Goal: Task Accomplishment & Management: Manage account settings

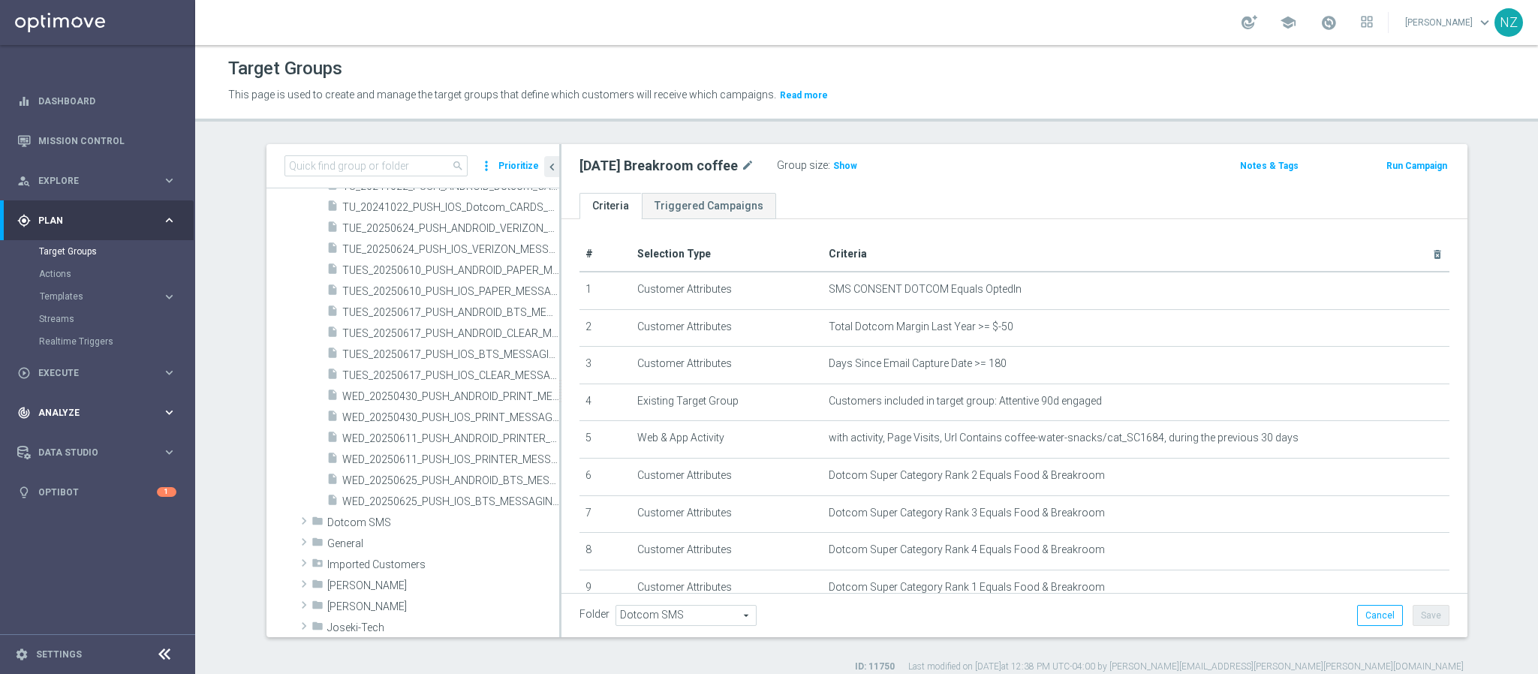
scroll to position [102, 0]
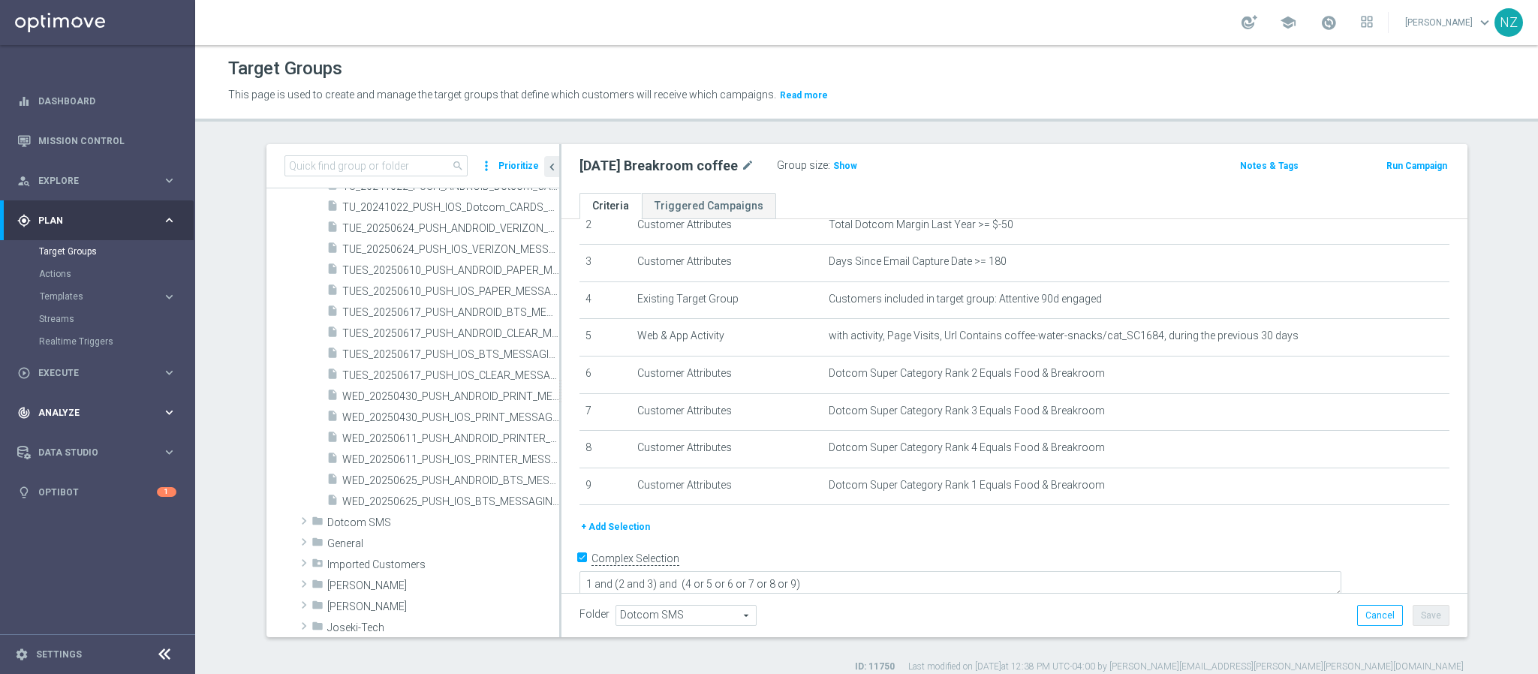
click at [81, 414] on span "Analyze" at bounding box center [100, 412] width 124 height 9
click at [90, 441] on span "BI Studio" at bounding box center [93, 443] width 107 height 9
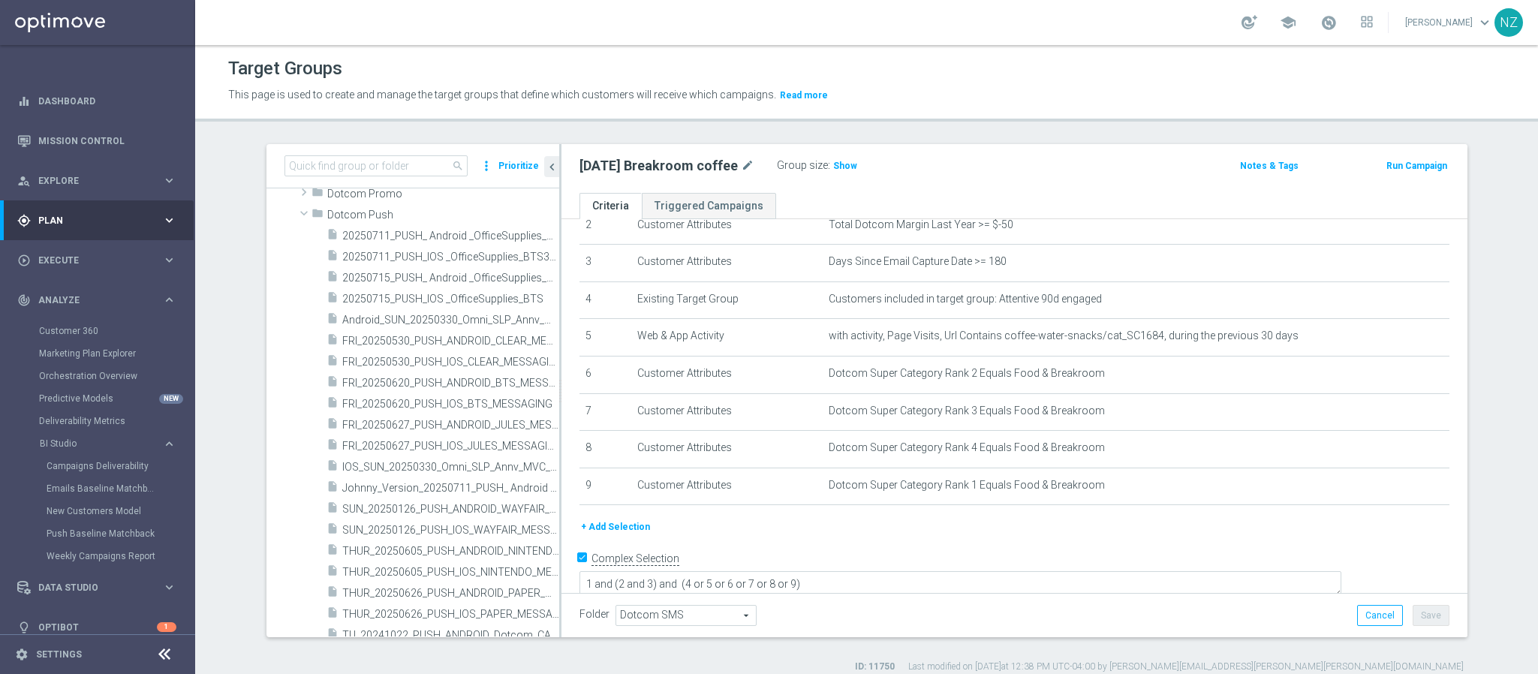
scroll to position [0, 0]
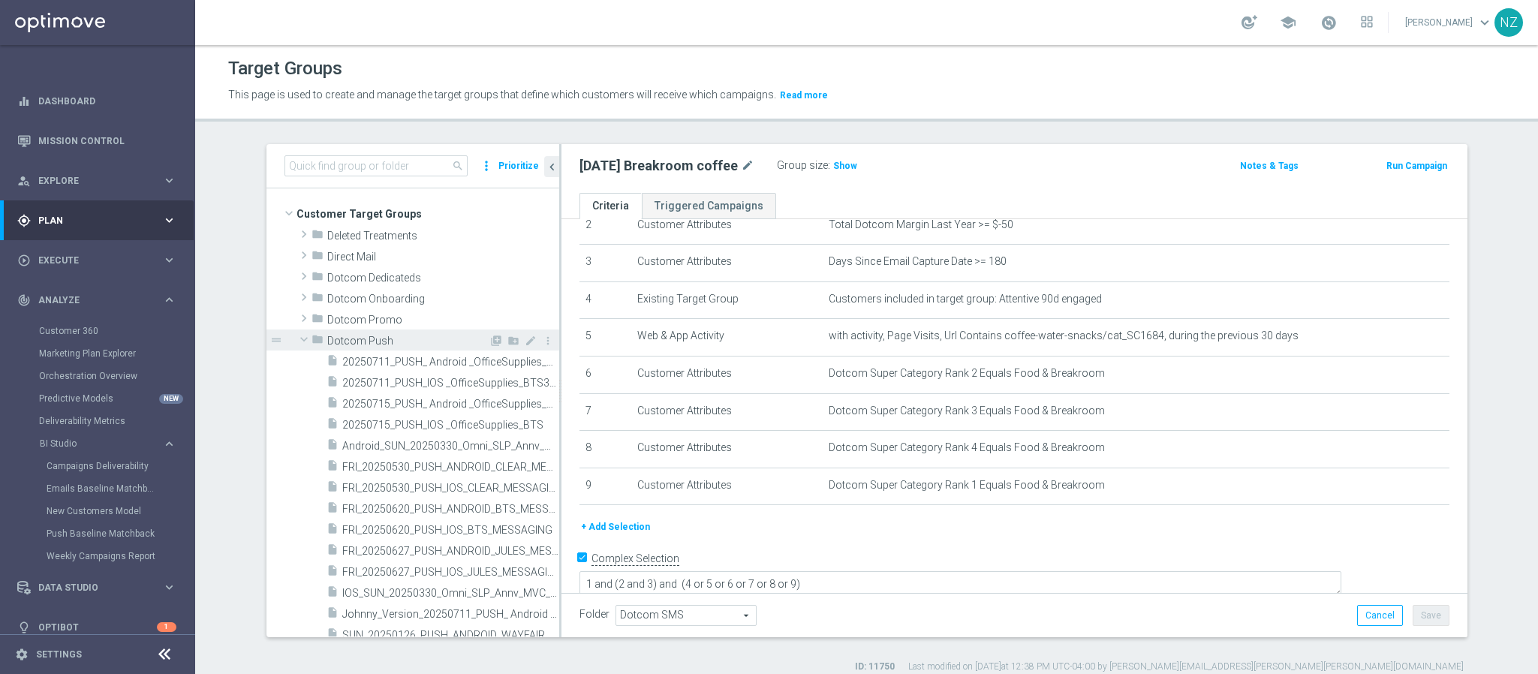
click at [295, 340] on span at bounding box center [304, 339] width 18 height 15
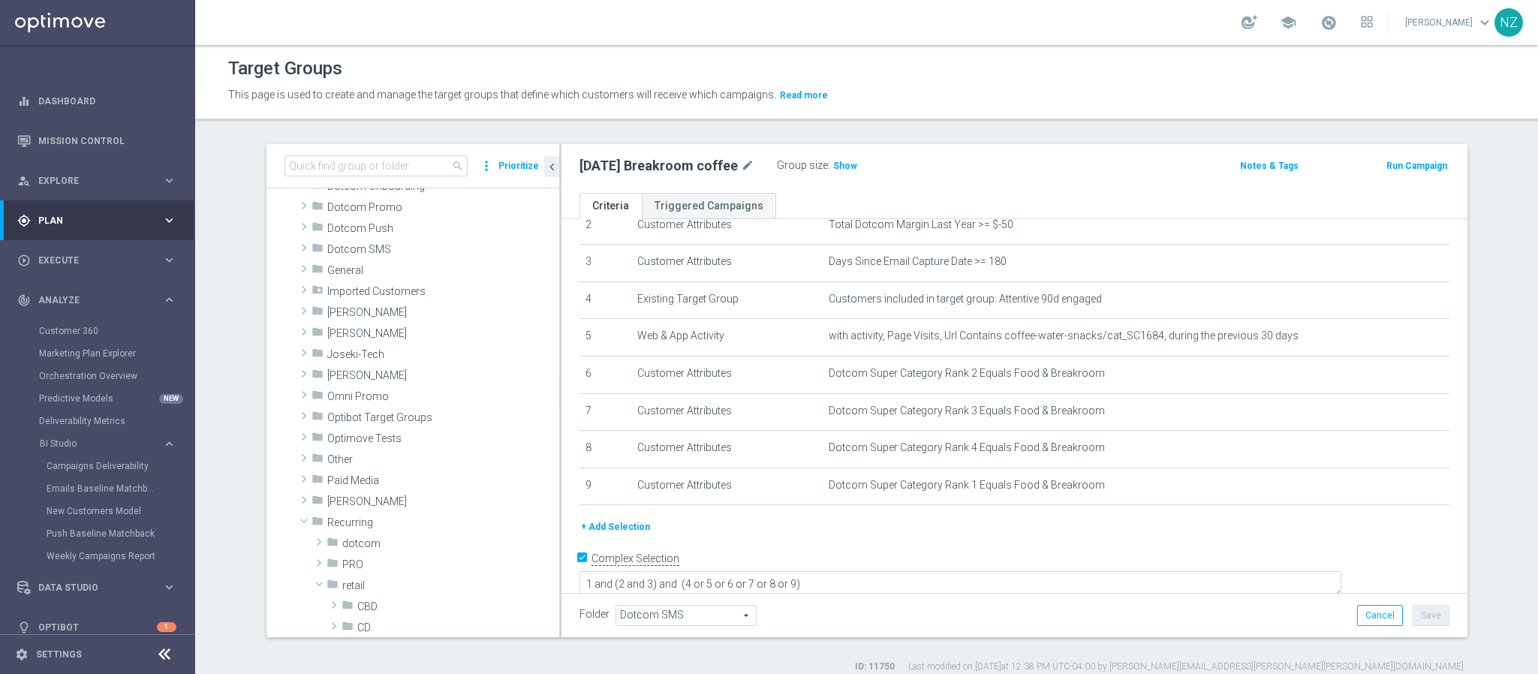
scroll to position [225, 0]
click at [295, 408] on span at bounding box center [304, 408] width 18 height 15
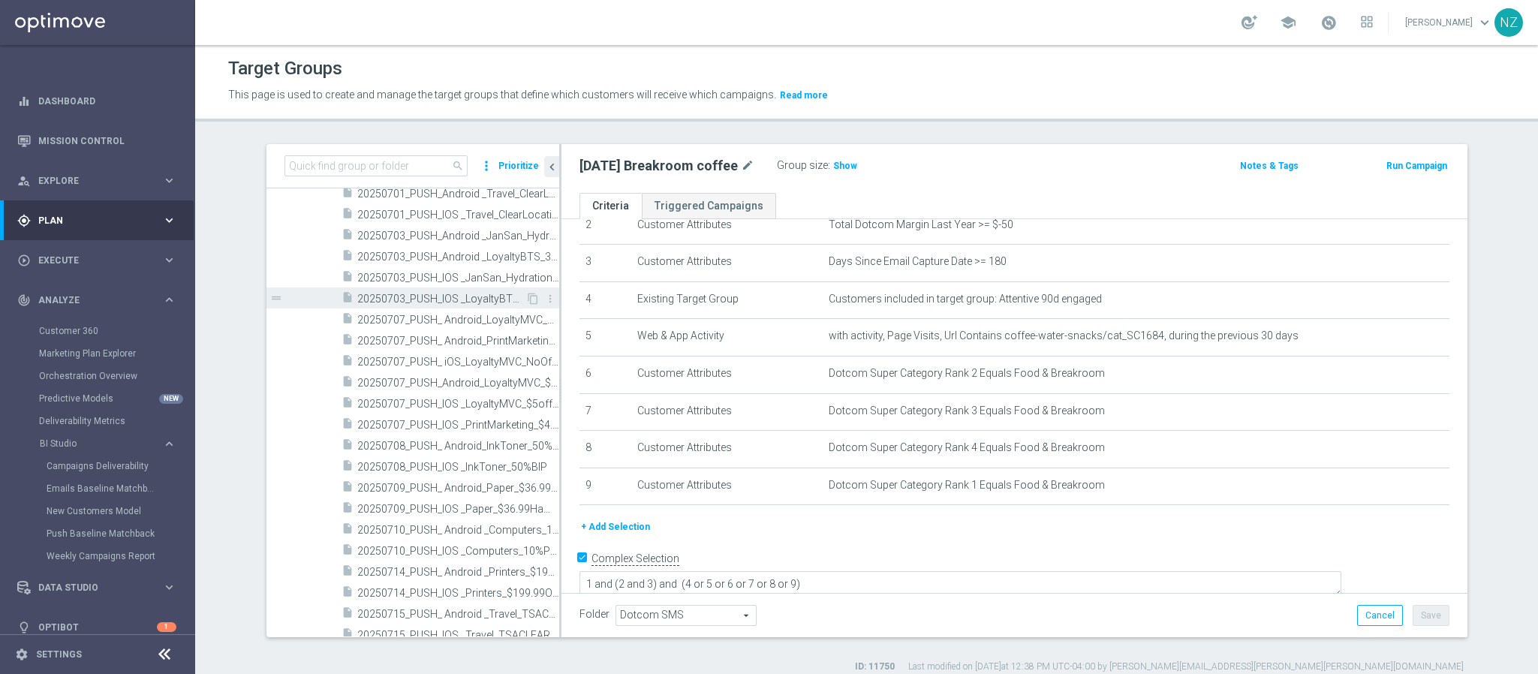
scroll to position [450, 0]
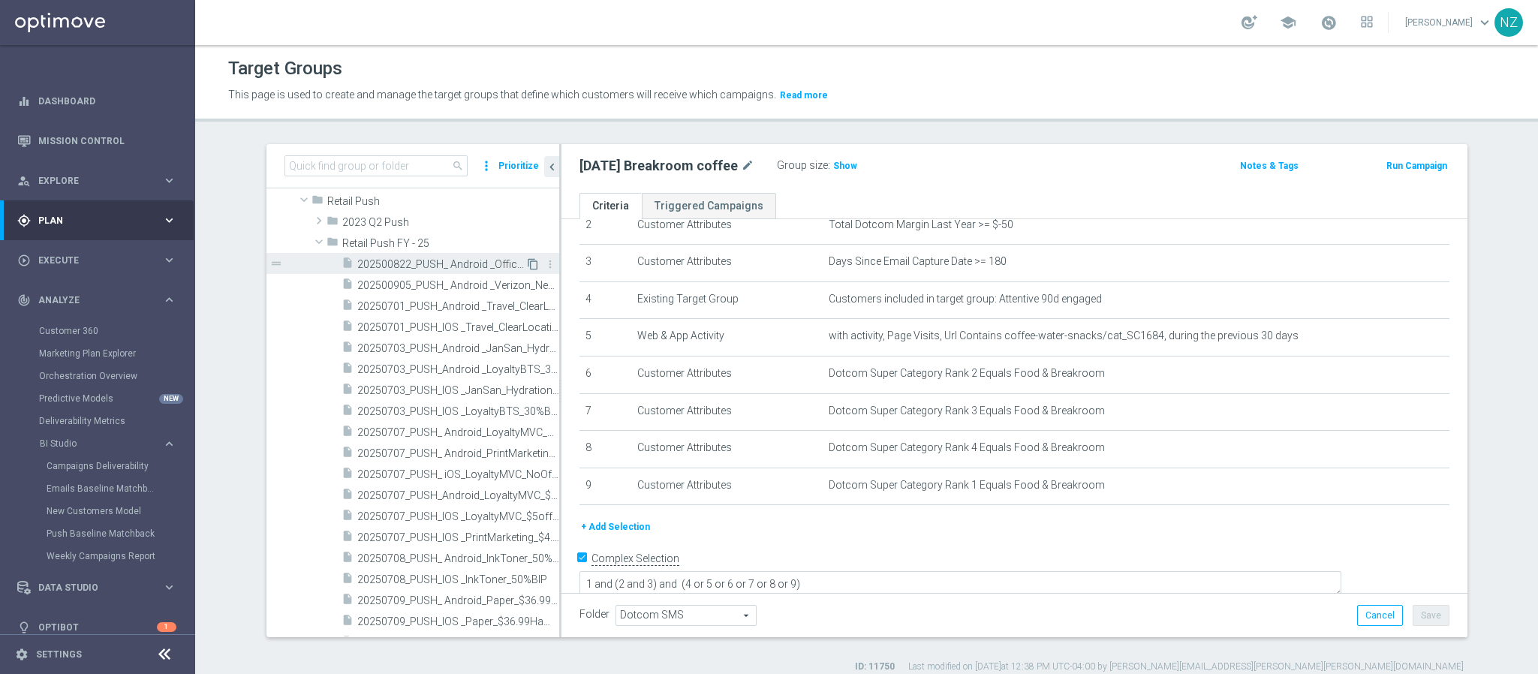
click at [527, 268] on icon "content_copy" at bounding box center [533, 264] width 12 height 12
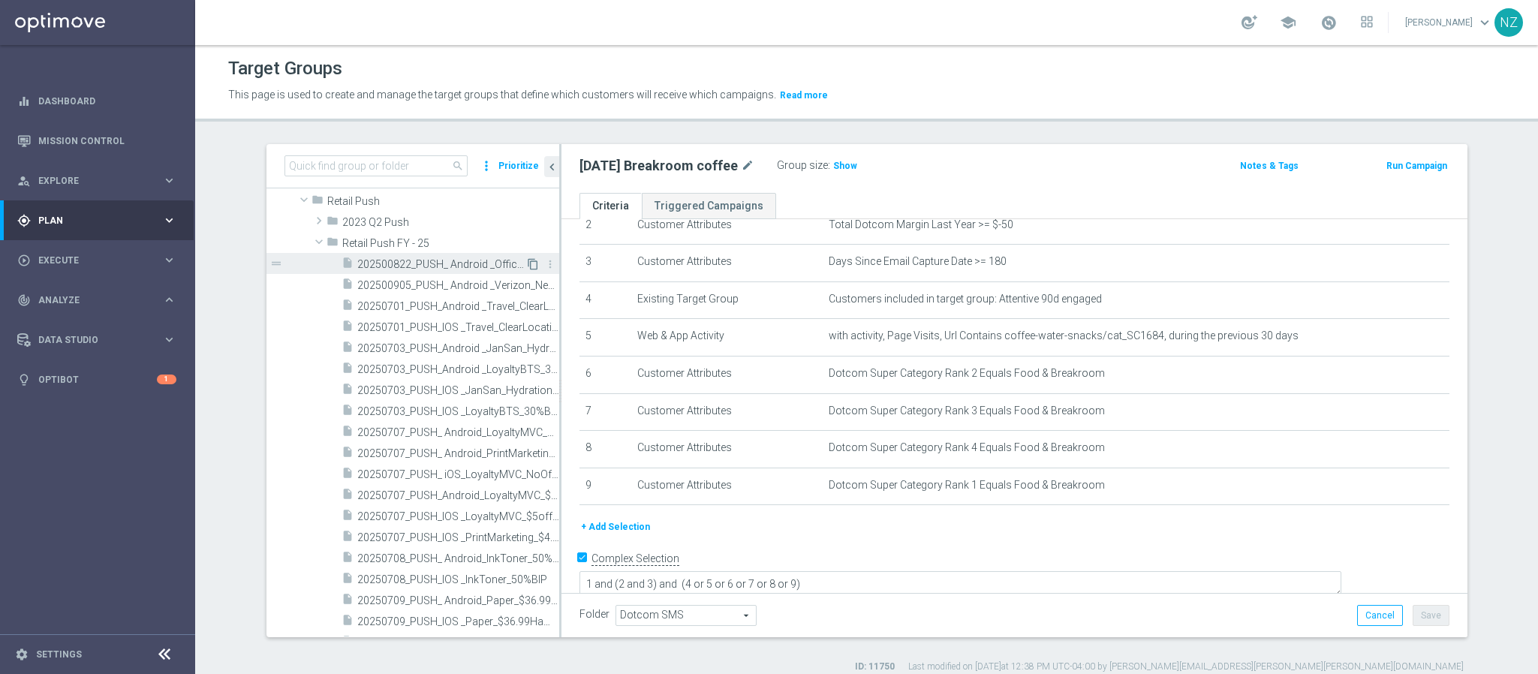
type textarea "1 and 2 and (3 or 4)"
type input "Retail Push FY - 25"
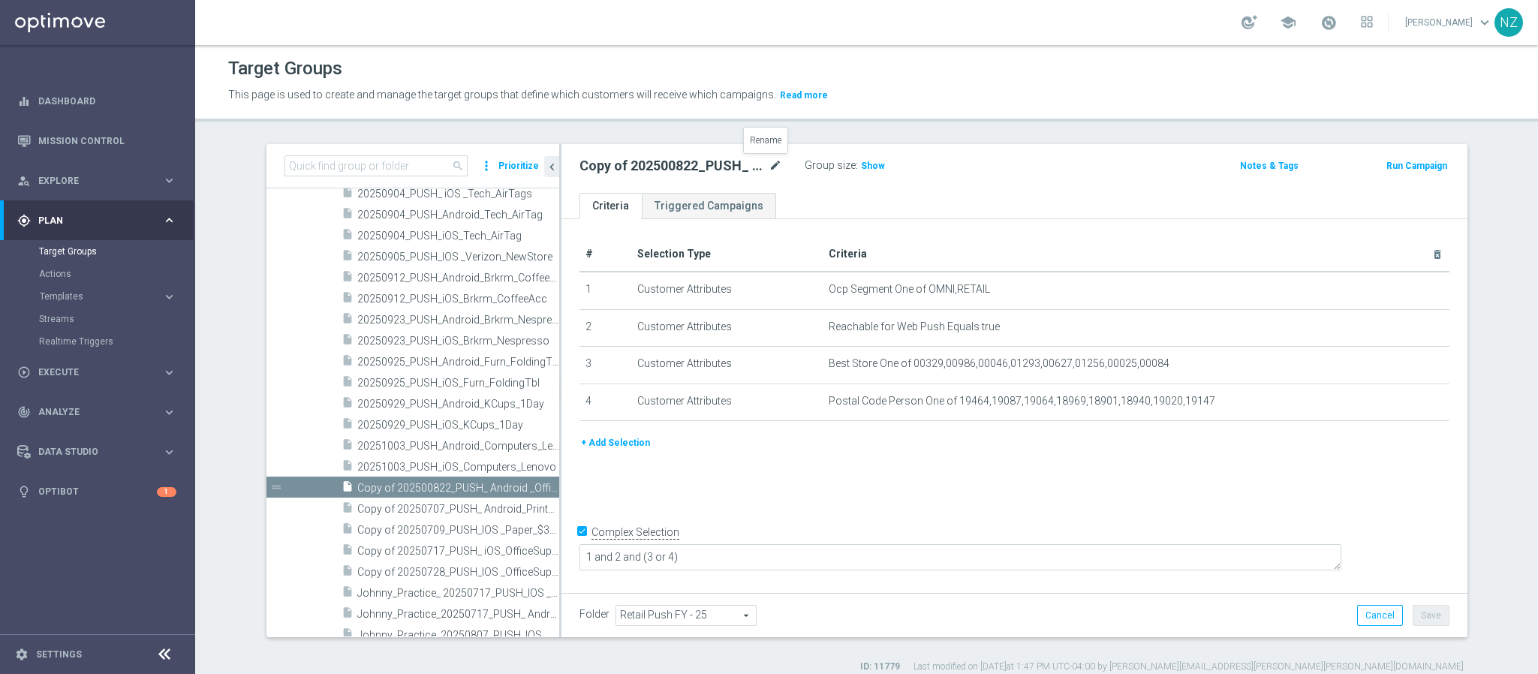
click at [769, 164] on icon "mode_edit" at bounding box center [776, 166] width 14 height 18
click at [620, 165] on input "Copy of 202500822_PUSH_ Android _OfficeSupplies_Verizon_NewStore" at bounding box center [680, 167] width 203 height 21
click at [610, 163] on input "Copy of 202500822_PUSH_ Android _OfficeSupplies_Verizon_NewStore" at bounding box center [680, 167] width 203 height 21
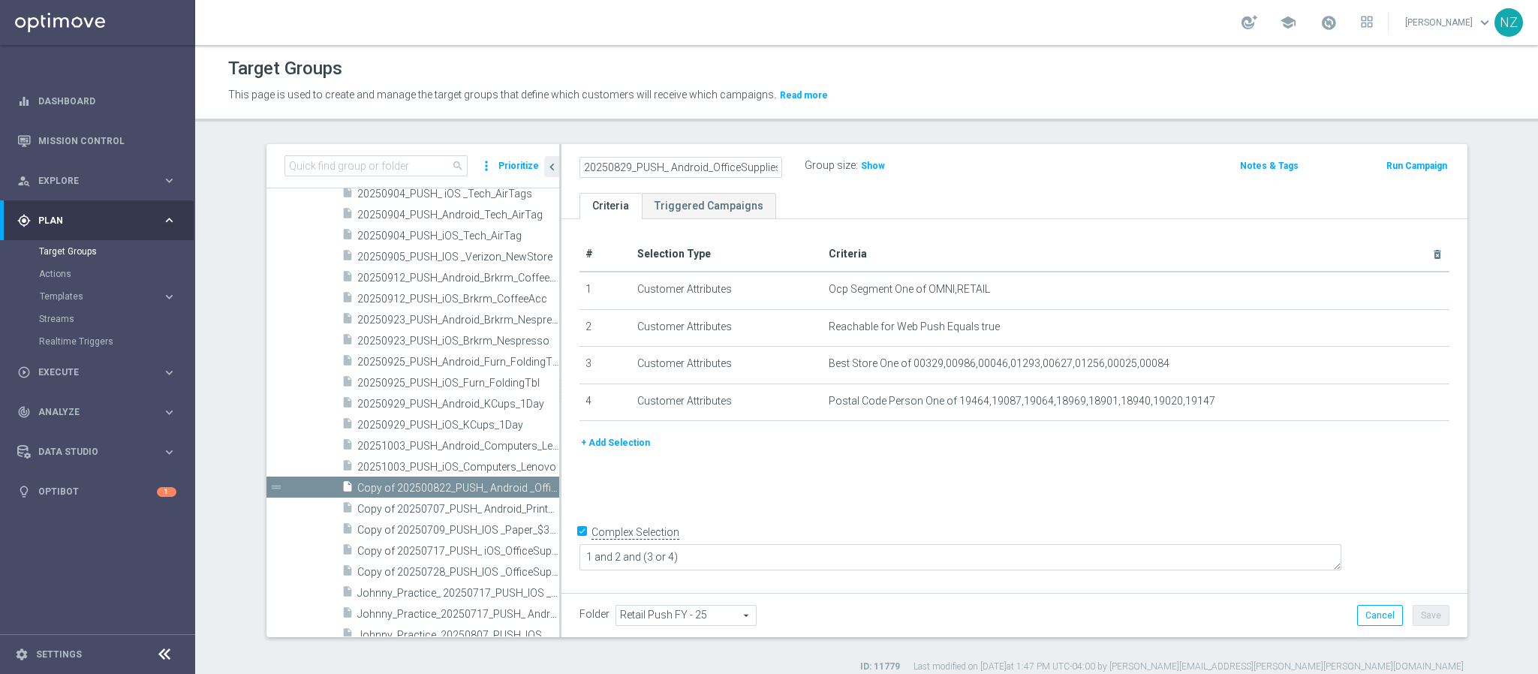
click at [702, 165] on input "20250829_PUSH_ Android_OfficeSupplies_Verizon_NewStore" at bounding box center [680, 167] width 203 height 21
click at [764, 167] on input "20250829_PUSH_ Android_OfficeSupplies_Verizon_NewStore" at bounding box center [680, 167] width 203 height 21
type input "20250829_PUSH_ Android_OfficeSupplies_Verizon_NewStore"
click at [775, 164] on div "20250829_PUSH_ Android_OfficeSupplies_Verizon_NewStore mode_edit" at bounding box center [691, 165] width 225 height 21
click at [770, 163] on icon "mode_edit" at bounding box center [776, 166] width 14 height 18
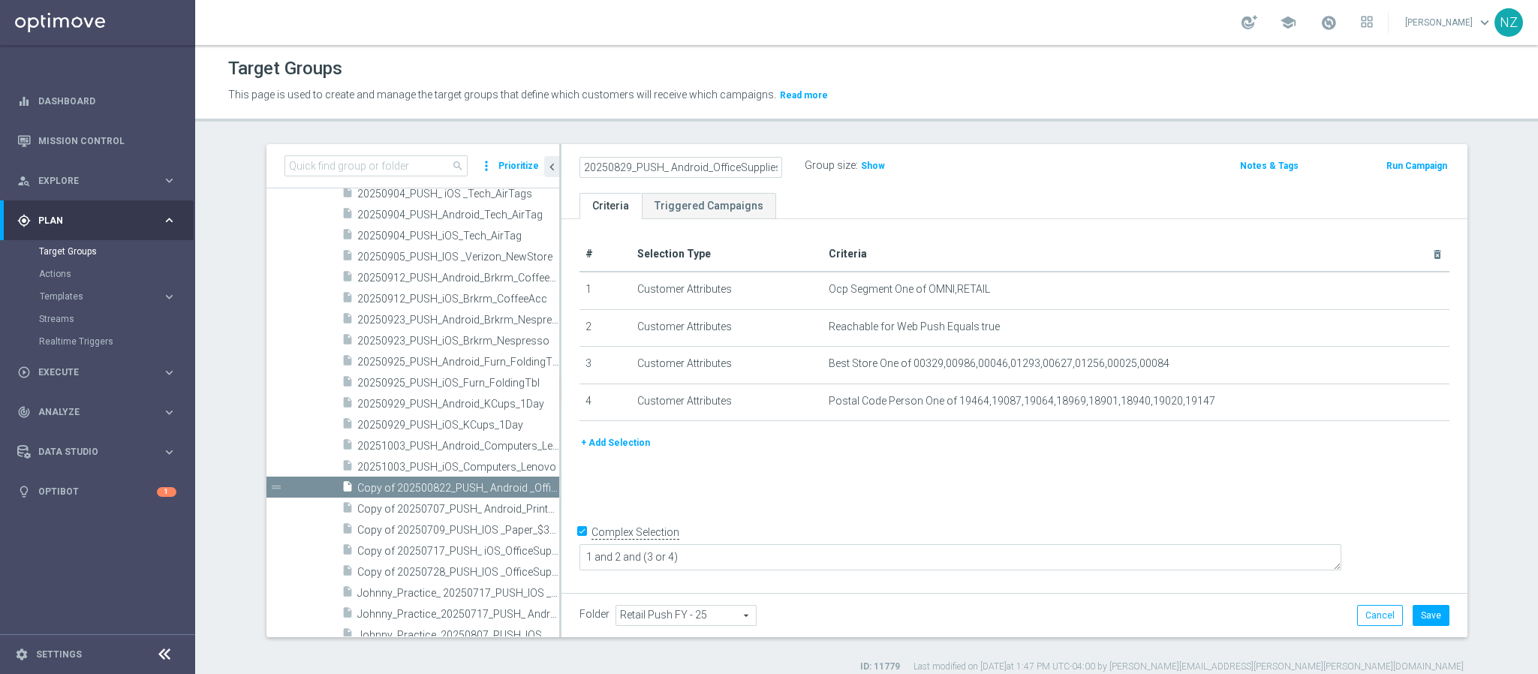
scroll to position [0, 86]
click at [696, 165] on input "20250829_PUSH_ Android_OfficeSupplies_Verizon_NewStore" at bounding box center [680, 167] width 203 height 21
drag, startPoint x: 678, startPoint y: 170, endPoint x: 910, endPoint y: 194, distance: 233.9
click at [910, 194] on div "20250829_PUSH_ Android_OfficeSupplies_Verizon_NewStore Group size : Show Notes …" at bounding box center [1014, 390] width 906 height 493
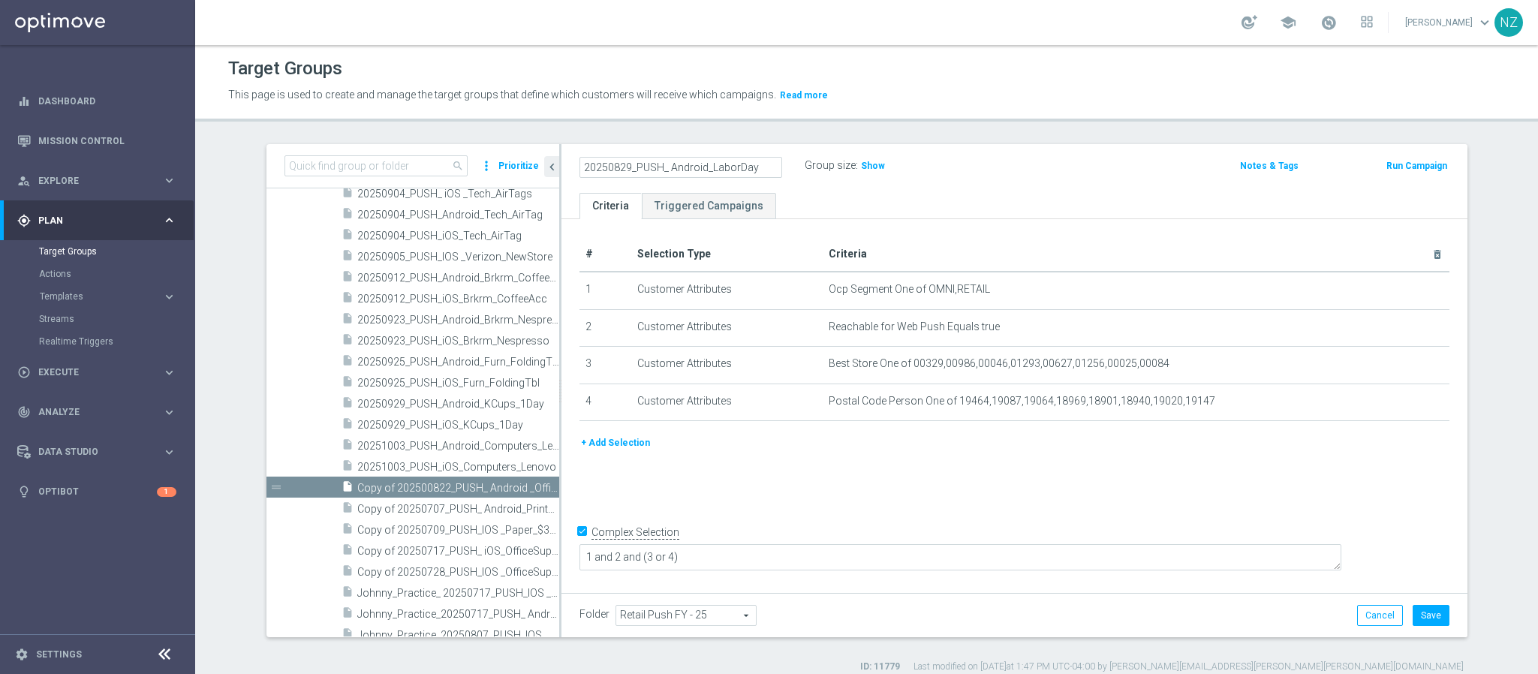
type input "20250829_PUSH_ Android_LaborDay"
click at [914, 194] on ul "Criteria Triggered Campaigns" at bounding box center [1014, 206] width 906 height 26
click at [687, 165] on h2 "20250829_PUSH_ Android_LaborDay" at bounding box center [672, 166] width 186 height 18
click at [678, 165] on h2 "20250829_PUSH_ Android_LaborDay" at bounding box center [672, 166] width 186 height 18
click at [769, 165] on icon "mode_edit" at bounding box center [776, 166] width 14 height 18
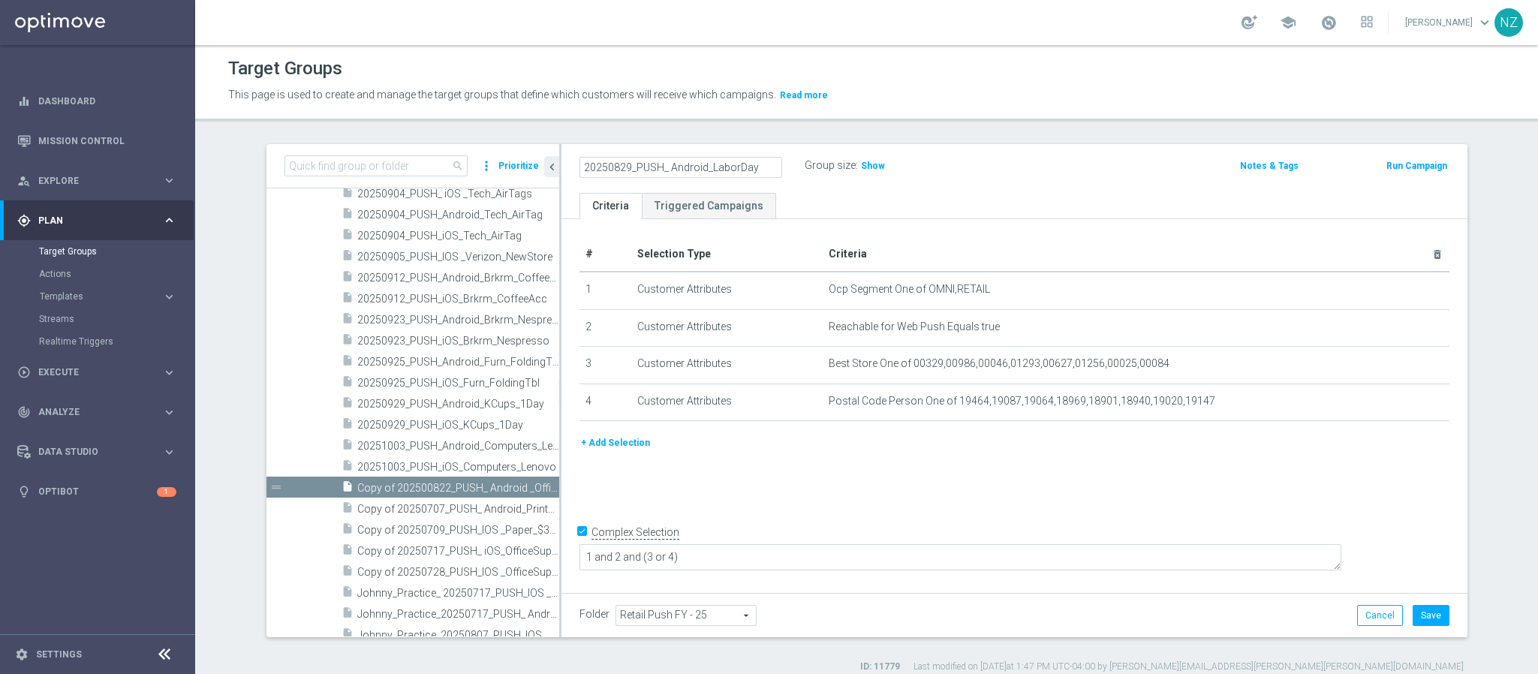
click at [663, 164] on input "20250829_PUSH_ Android_LaborDay" at bounding box center [680, 167] width 203 height 21
type input "20250829_PUSH_Android_LaborDay"
click at [817, 191] on div "20250829_PUSH_Android_LaborDay Group size : Show Notes & Tags Run Campaign" at bounding box center [1014, 168] width 906 height 49
click at [1412, 620] on button "Save" at bounding box center [1430, 615] width 37 height 21
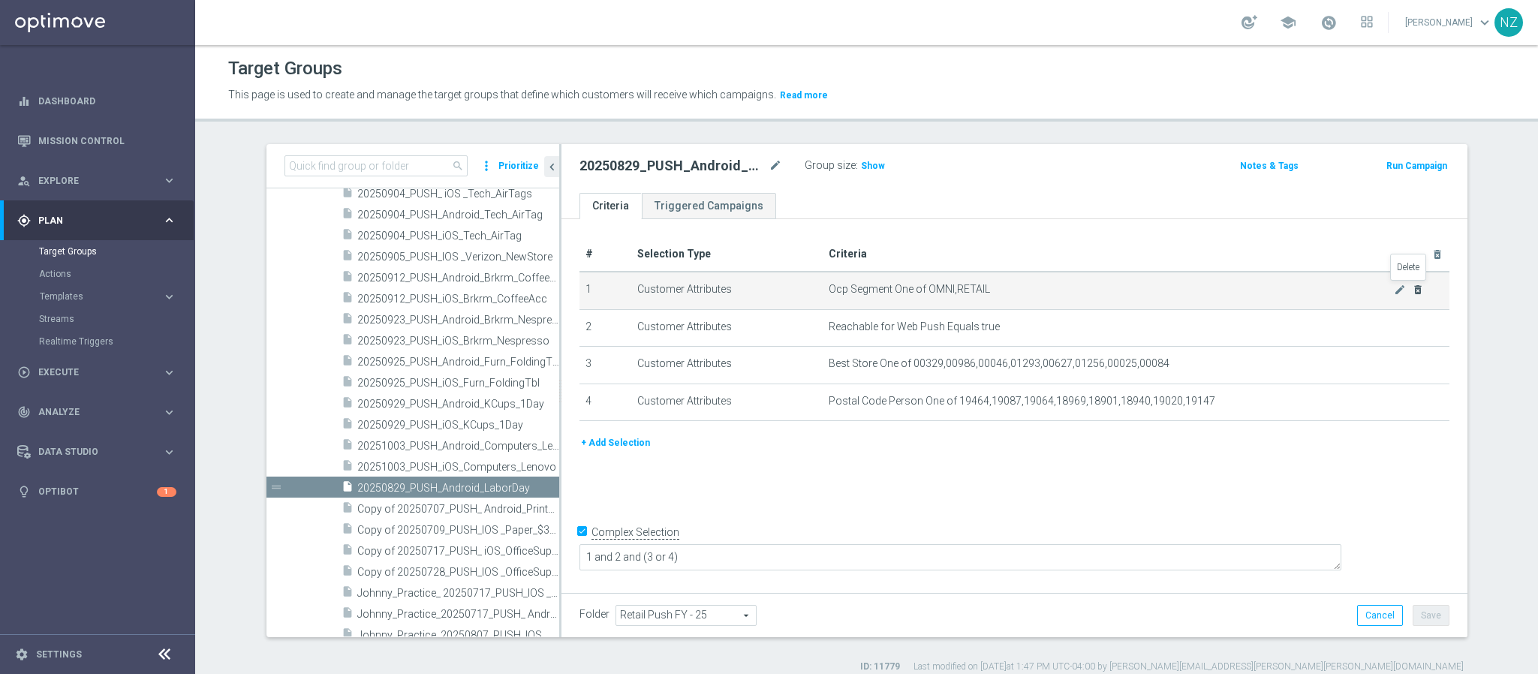
click at [1412, 287] on icon "delete_forever" at bounding box center [1418, 290] width 12 height 12
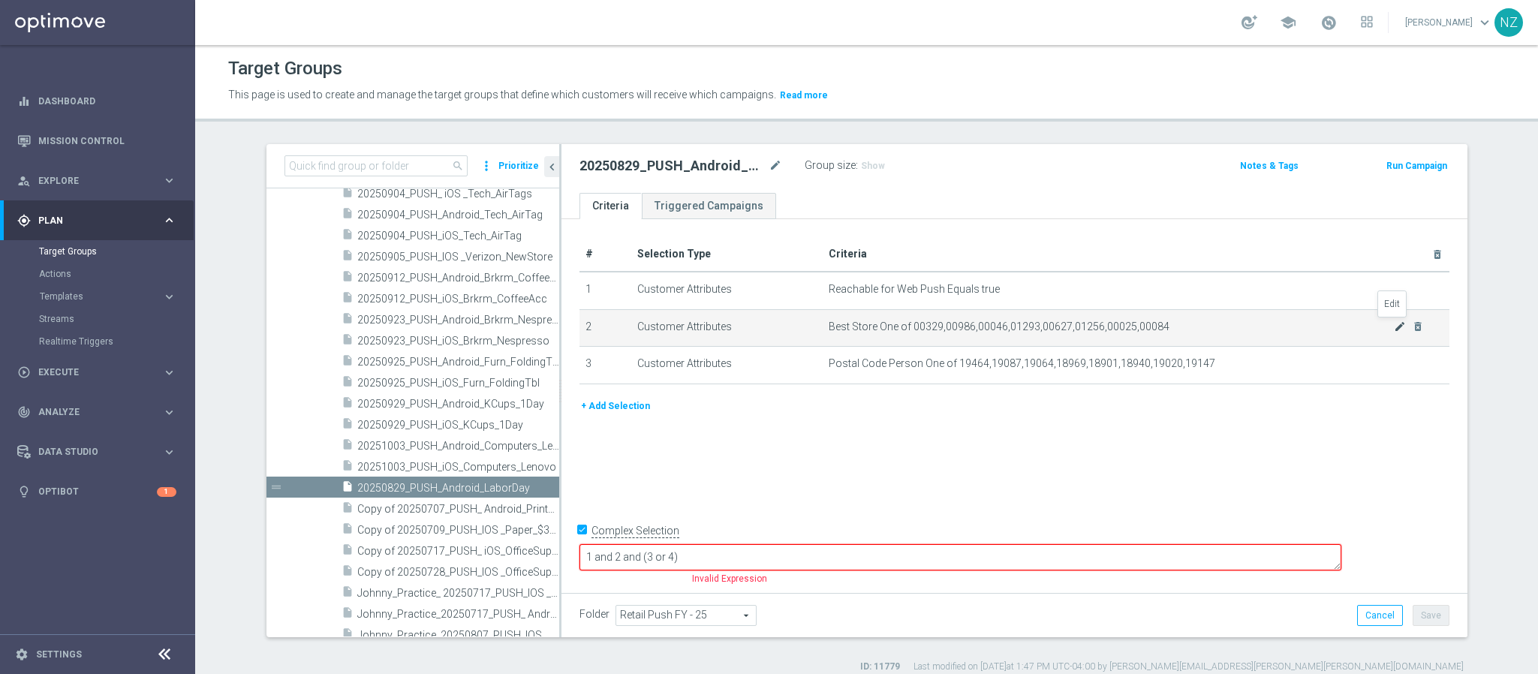
click at [1394, 327] on icon "mode_edit" at bounding box center [1400, 326] width 12 height 12
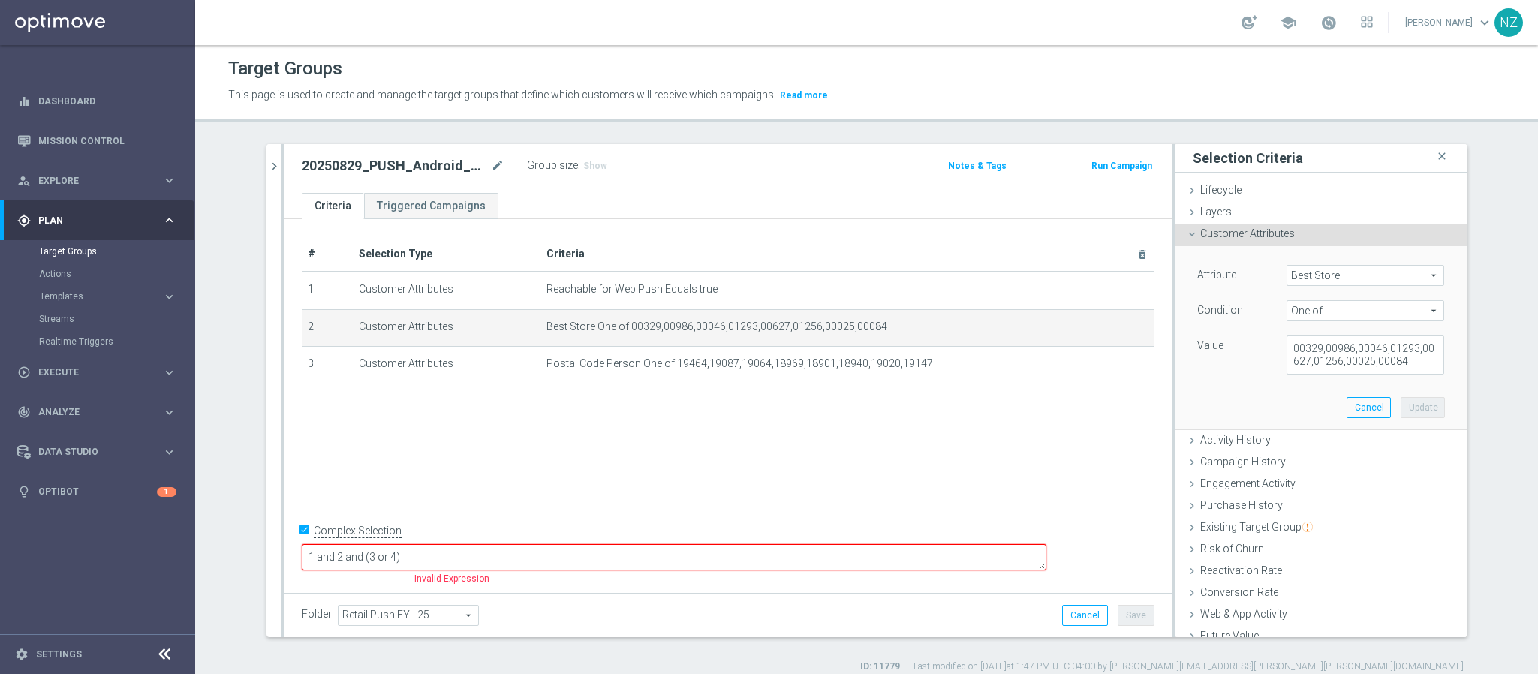
click at [1212, 239] on span "Customer Attributes" at bounding box center [1247, 233] width 95 height 12
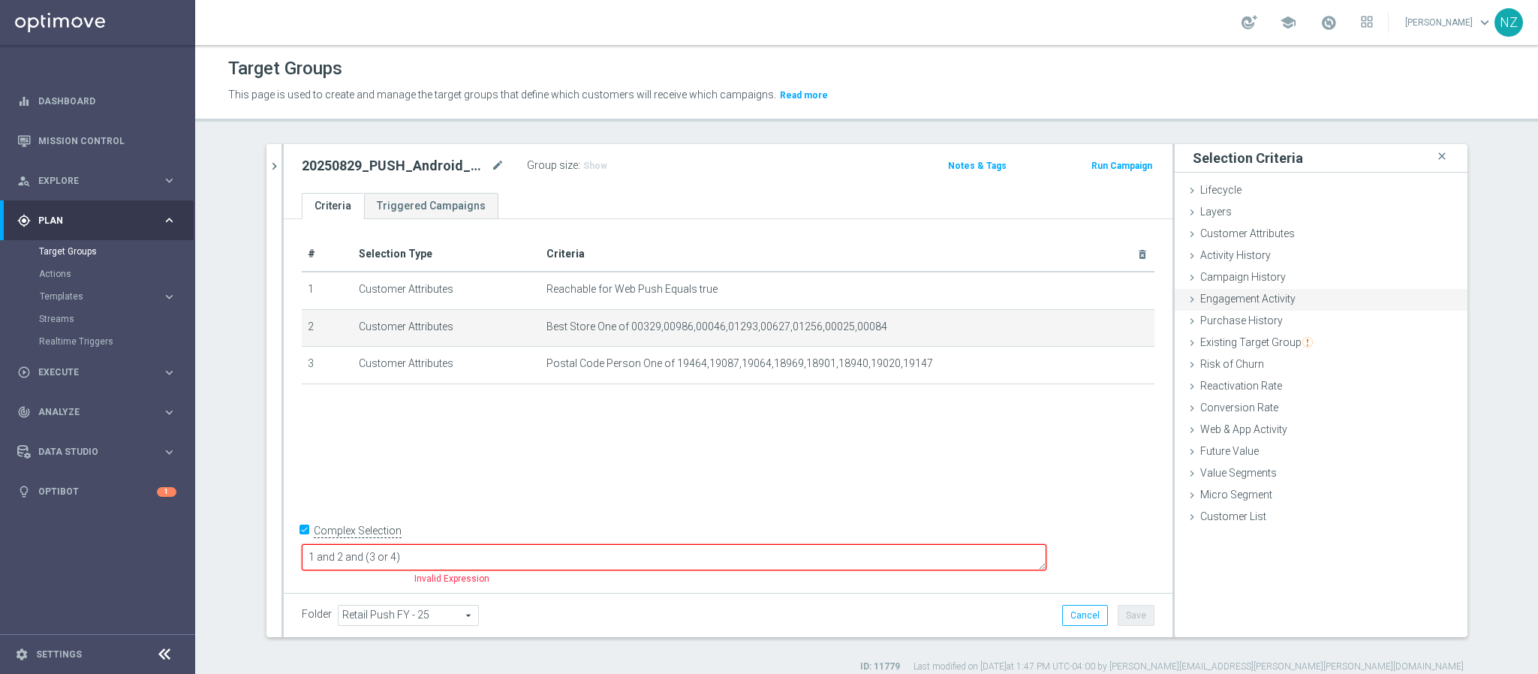
click at [1245, 293] on span "Engagement Activity" at bounding box center [1247, 299] width 95 height 12
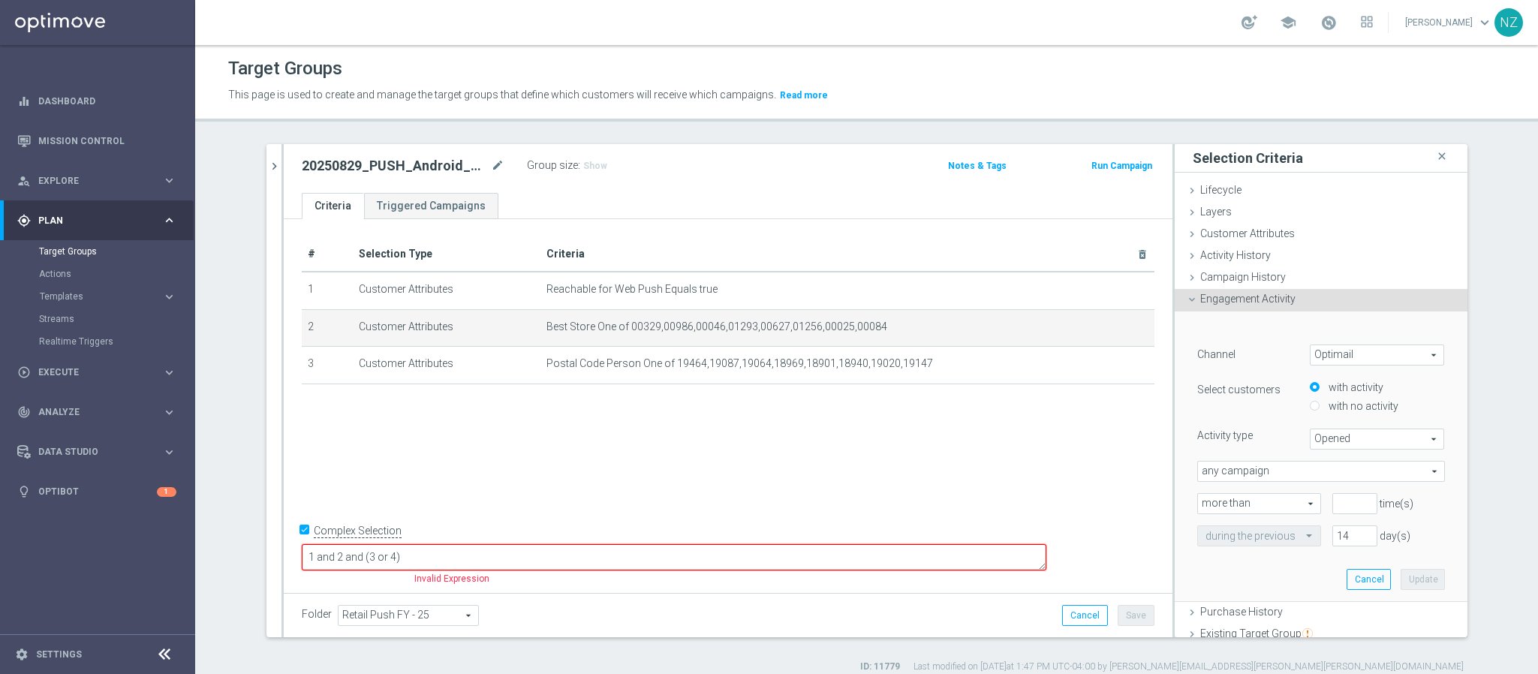
click at [1346, 354] on span "Optimail" at bounding box center [1377, 355] width 134 height 20
click at [1346, 417] on span "Web Push Notifications" at bounding box center [1377, 416] width 119 height 12
type input "Web Push Notifications"
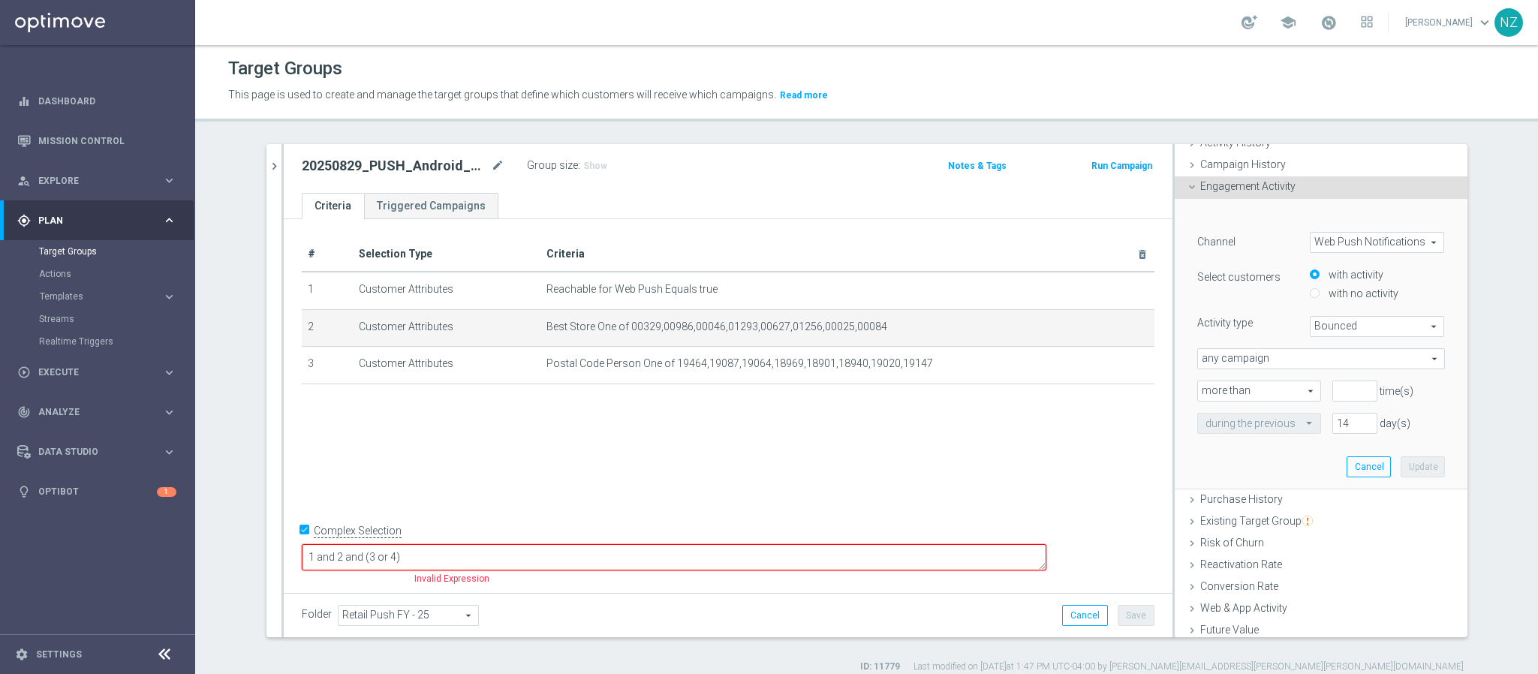
click at [1331, 329] on span "Bounced" at bounding box center [1377, 327] width 134 height 20
click at [1340, 379] on label "Opened" at bounding box center [1377, 387] width 134 height 20
type input "Opened"
click at [1259, 358] on span "any campaign" at bounding box center [1321, 359] width 246 height 20
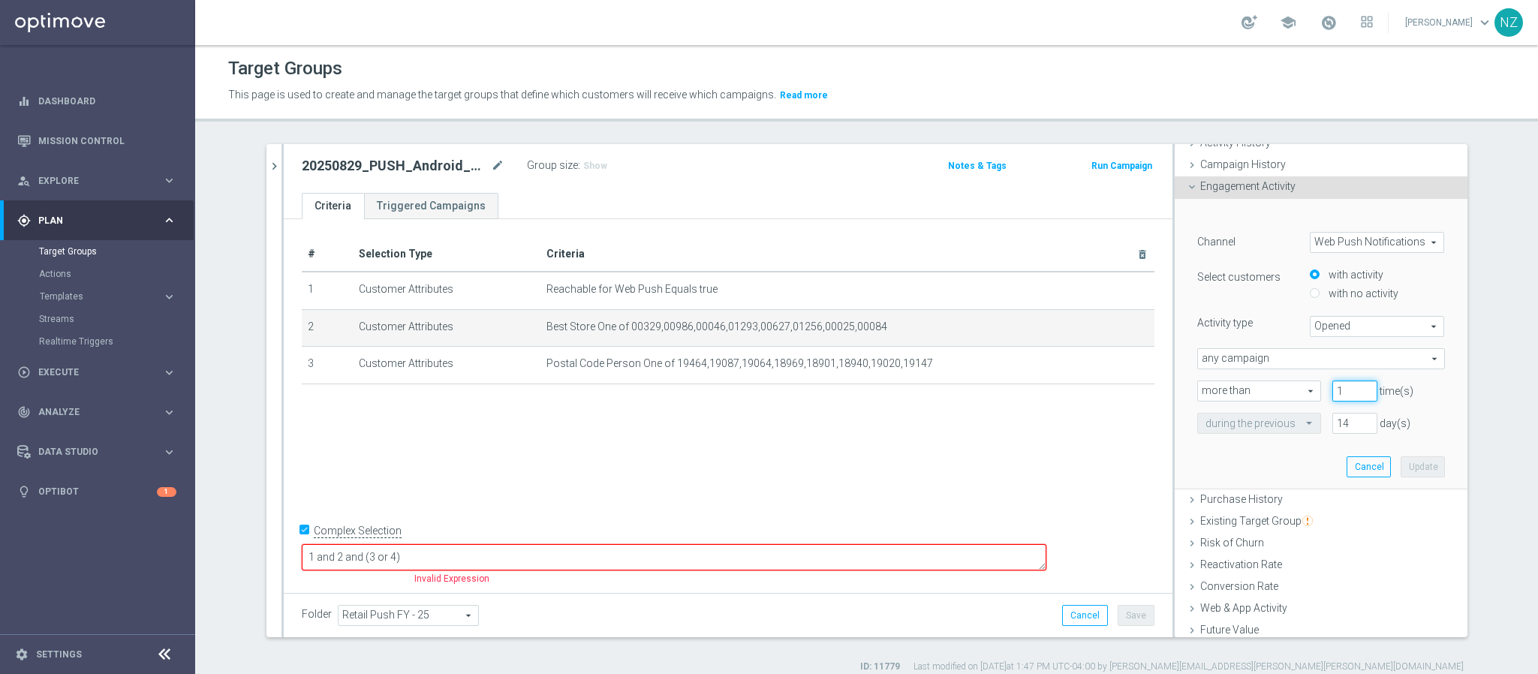
click at [1342, 390] on input "1" at bounding box center [1354, 390] width 45 height 21
drag, startPoint x: 1325, startPoint y: 388, endPoint x: 1297, endPoint y: 388, distance: 27.8
click at [1297, 388] on div "more than more than arrow_drop_down search 1 time(s)" at bounding box center [1321, 390] width 270 height 21
type input "0"
click at [1332, 422] on input "14" at bounding box center [1354, 423] width 45 height 21
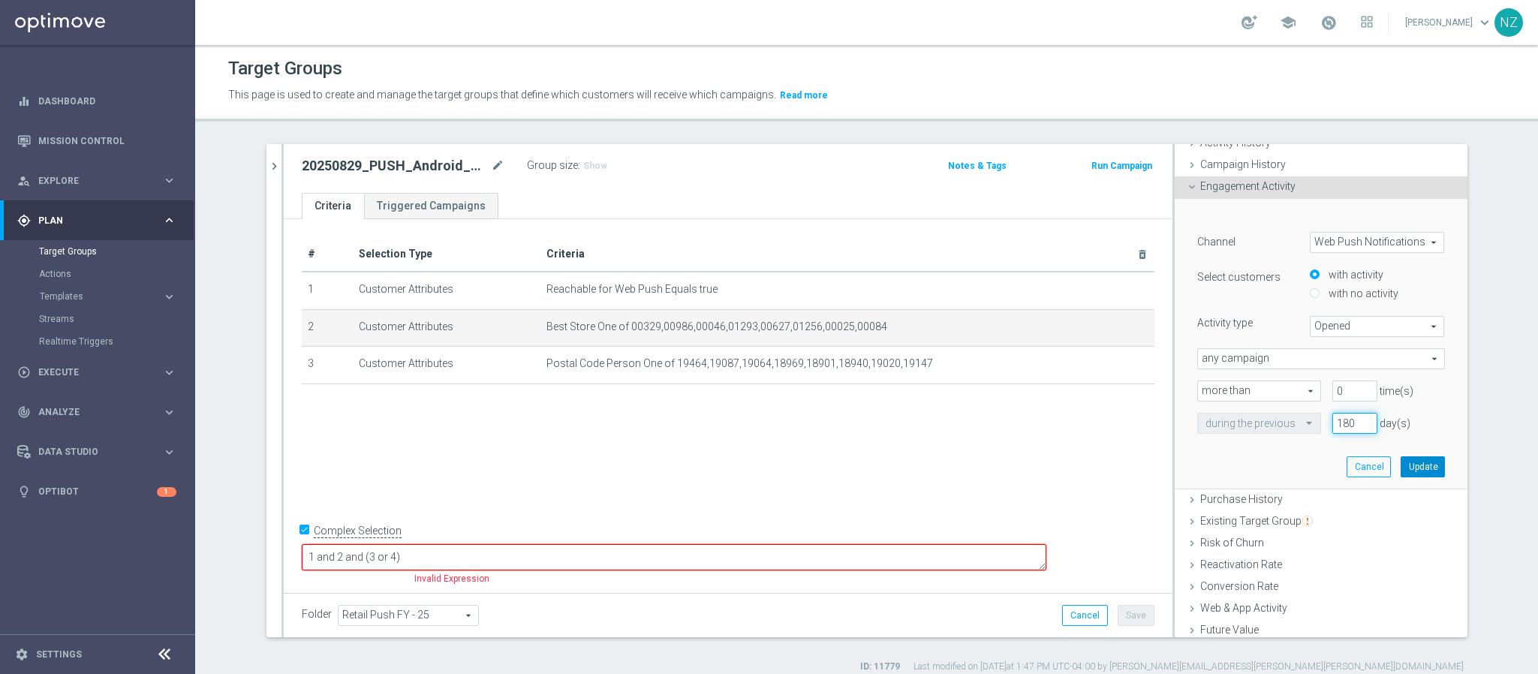
type input "180"
click at [1400, 471] on button "Update" at bounding box center [1422, 466] width 44 height 21
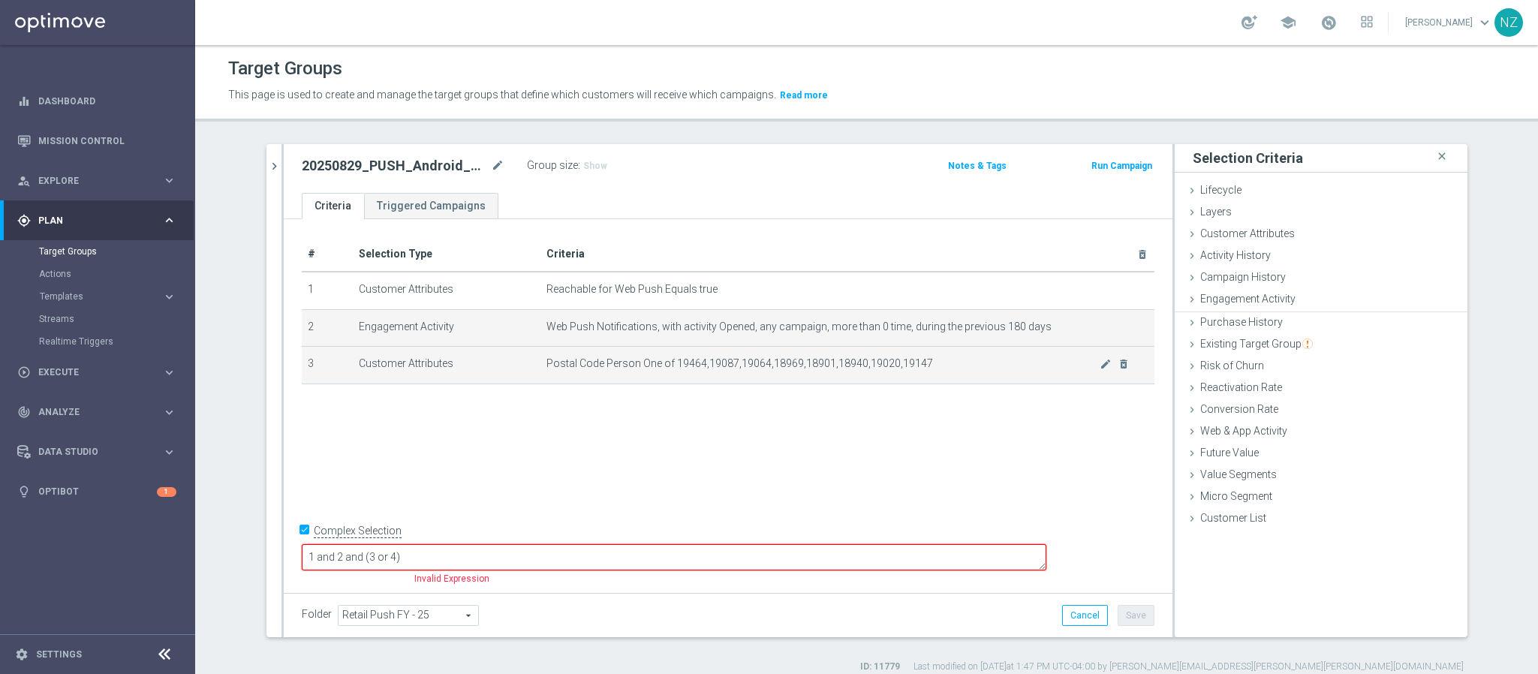
scroll to position [0, 0]
click at [1099, 365] on icon "mode_edit" at bounding box center [1105, 364] width 12 height 12
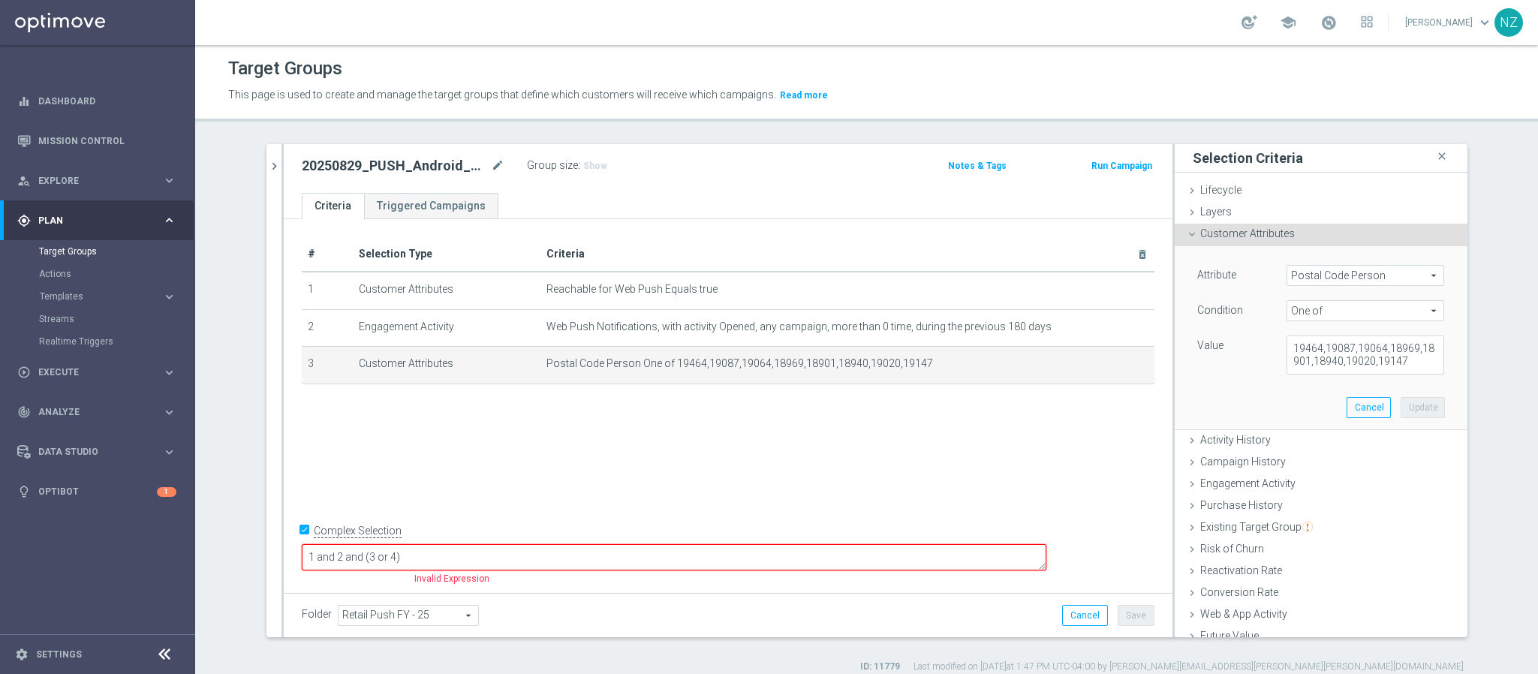
click at [1237, 233] on span "Customer Attributes" at bounding box center [1247, 233] width 95 height 12
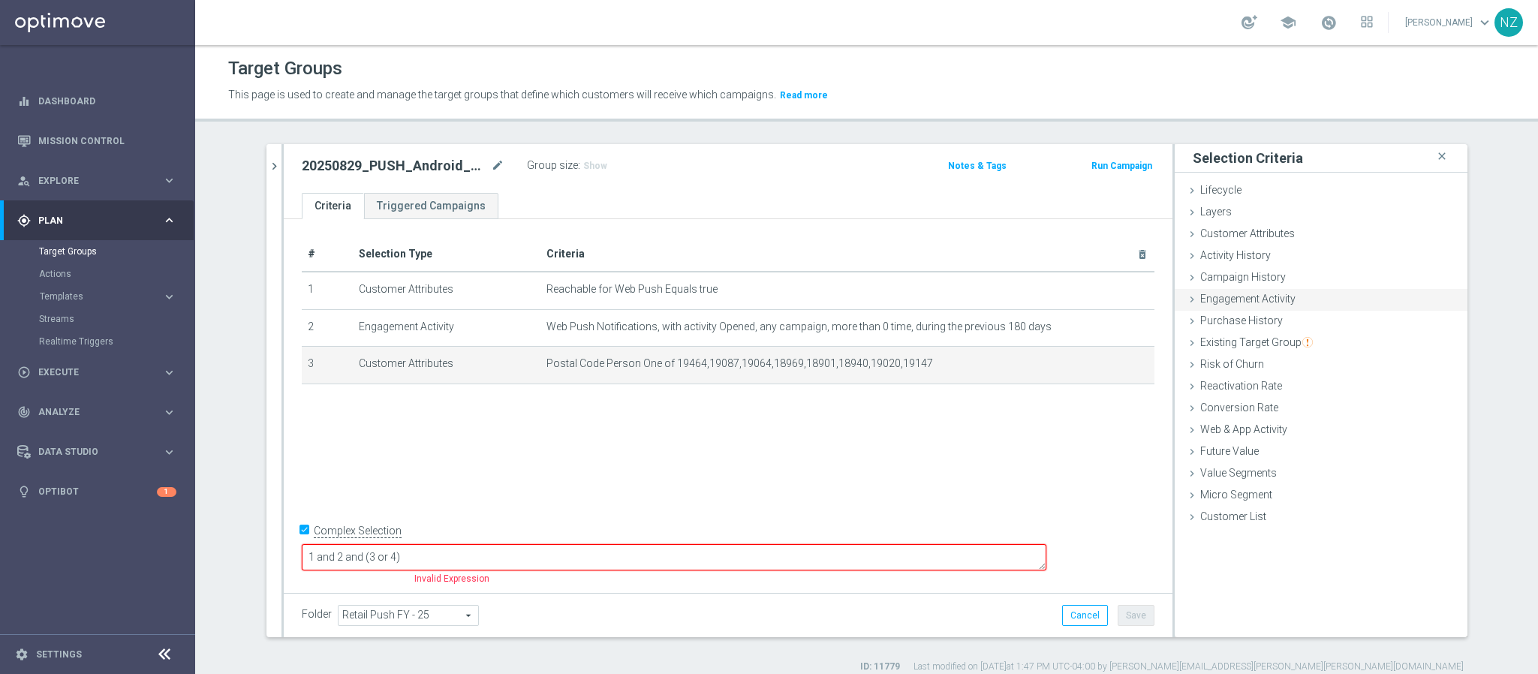
click at [1246, 307] on div "Engagement Activity done selection updated" at bounding box center [1321, 300] width 293 height 23
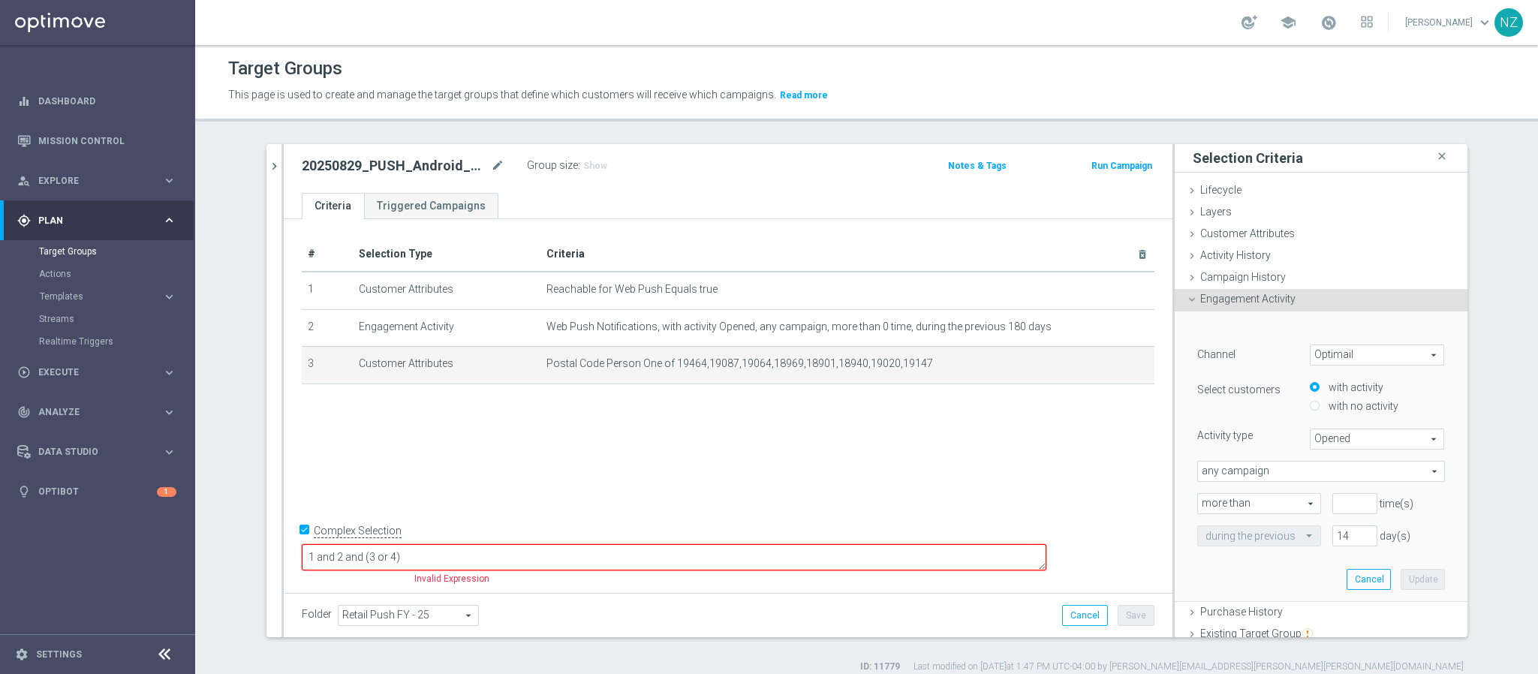
click at [1241, 299] on span "Engagement Activity" at bounding box center [1247, 299] width 95 height 12
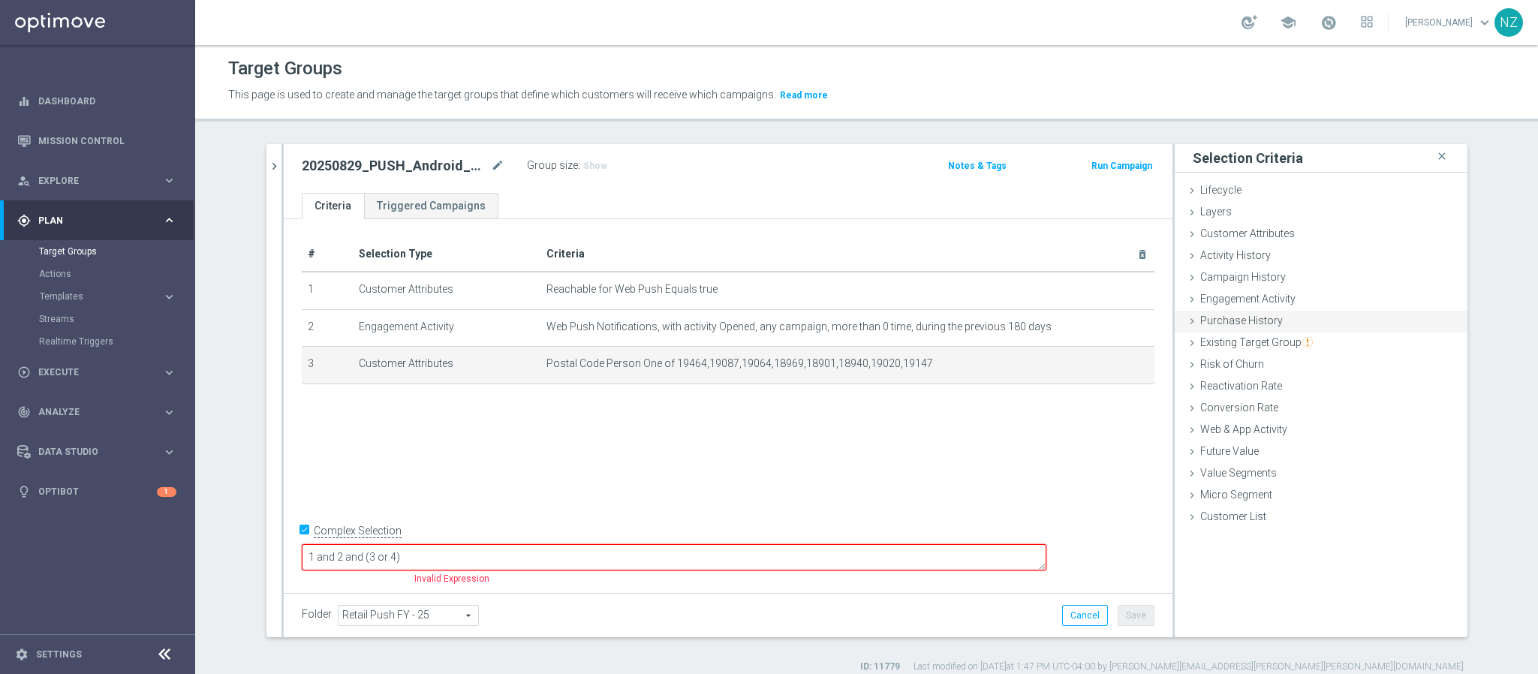
click at [1246, 320] on span "Purchase History" at bounding box center [1241, 320] width 83 height 12
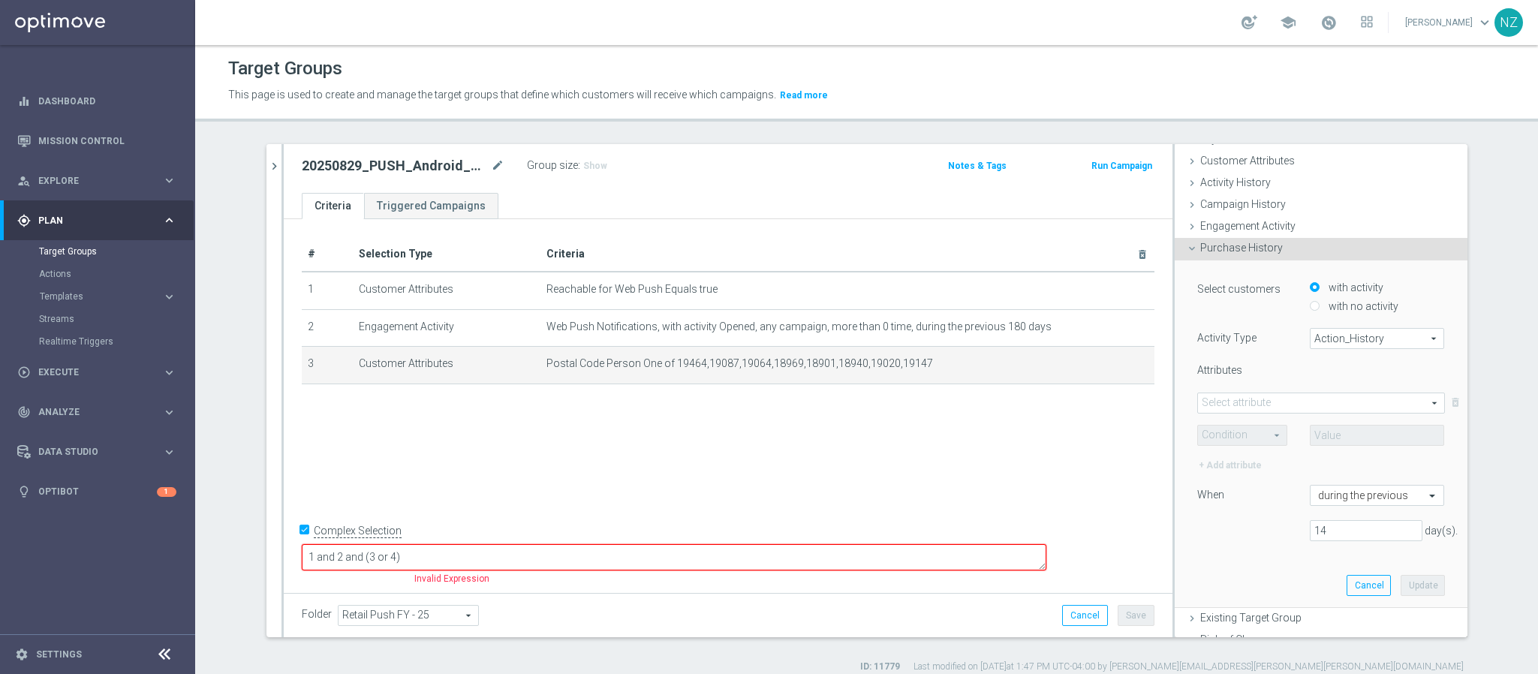
scroll to position [113, 0]
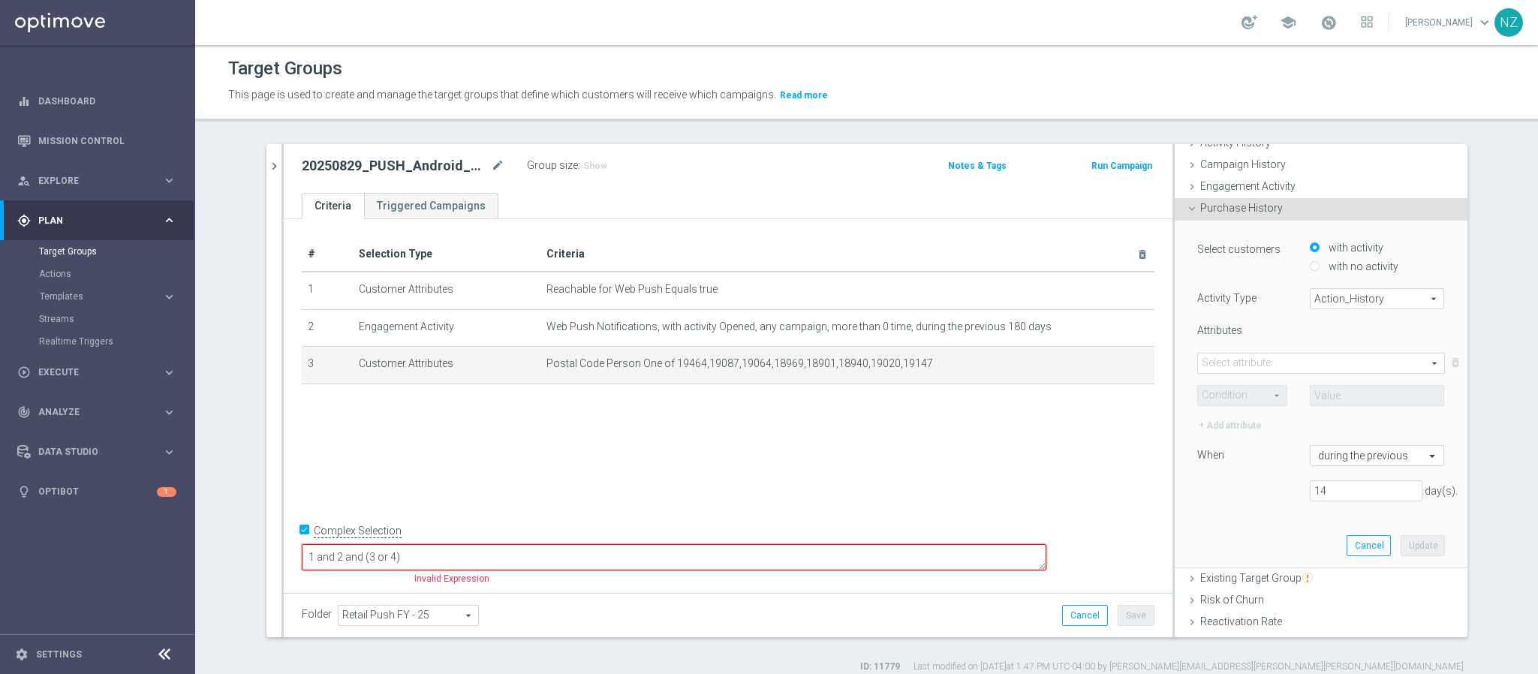
click at [1327, 296] on span "Action_History" at bounding box center [1377, 299] width 134 height 20
click at [1317, 330] on label "Omni" at bounding box center [1377, 340] width 134 height 20
type input "Omni"
click at [1271, 363] on span at bounding box center [1321, 363] width 246 height 20
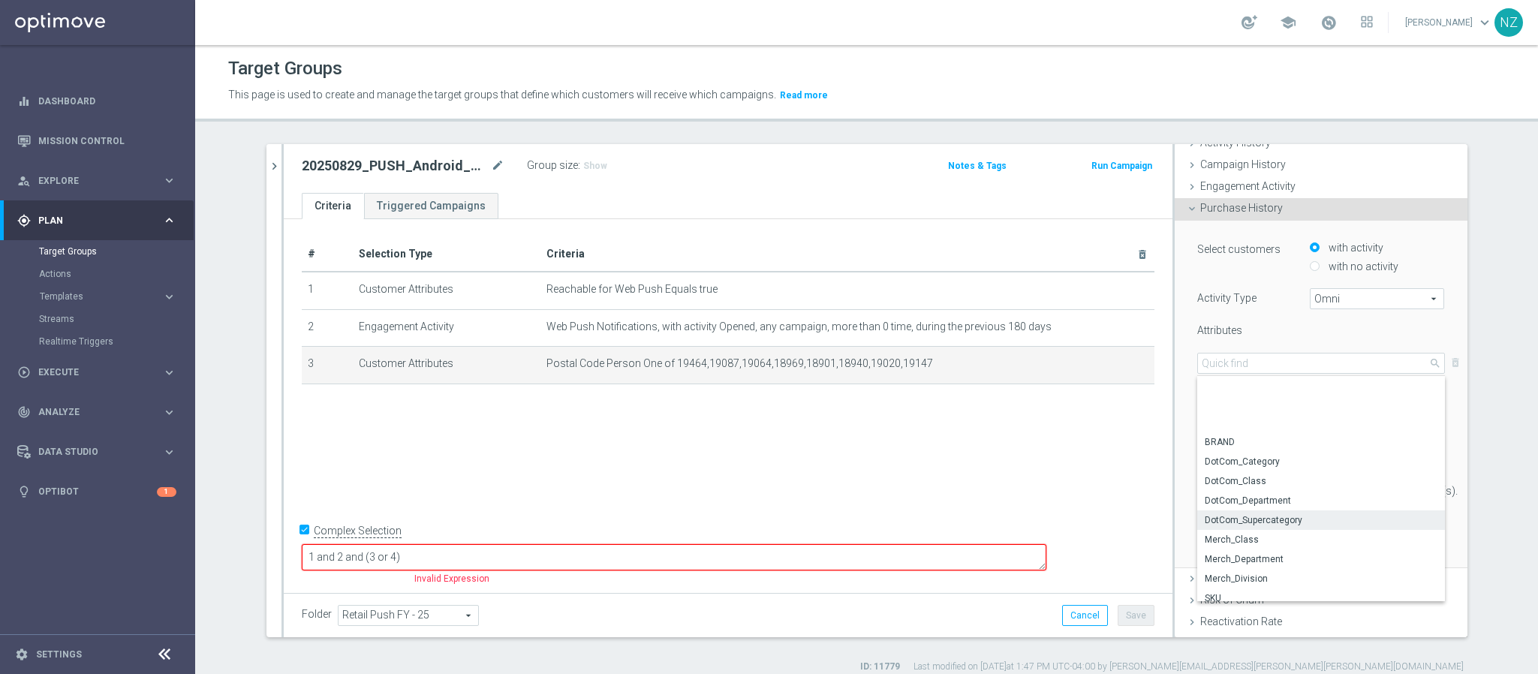
scroll to position [108, 0]
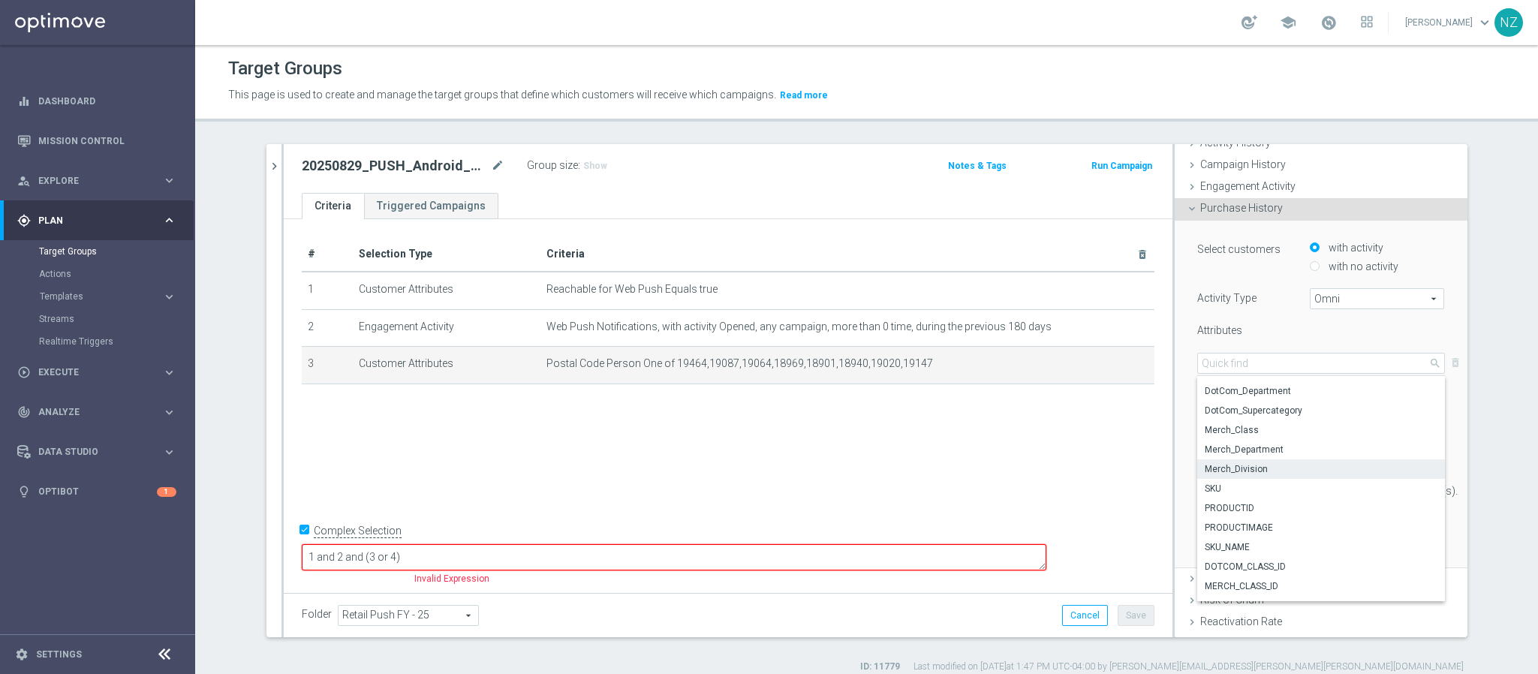
click at [1259, 466] on span "Merch_Division" at bounding box center [1321, 469] width 233 height 12
type input "Merch_Division"
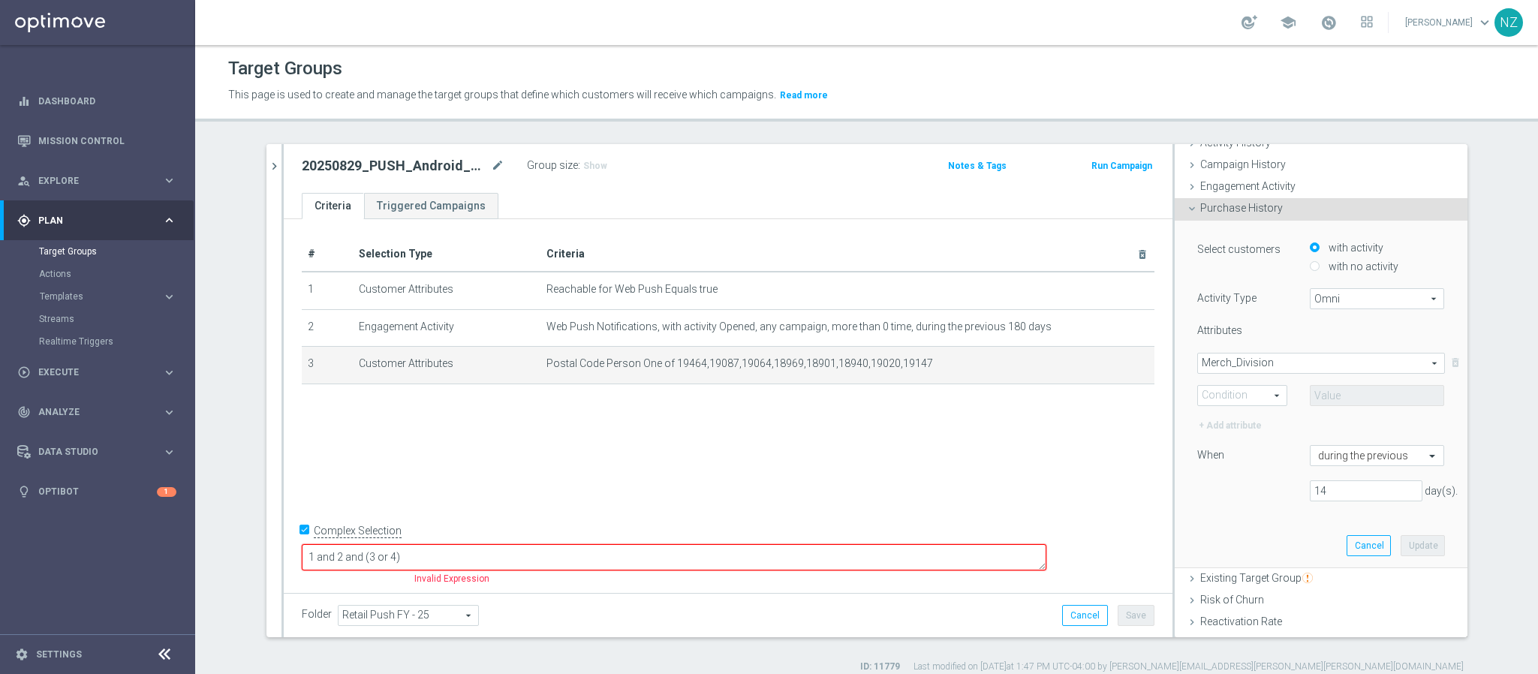
click at [1241, 399] on span at bounding box center [1242, 396] width 89 height 20
click at [1235, 532] on span "One of" at bounding box center [1242, 534] width 74 height 12
type input "One of"
click at [1345, 394] on span at bounding box center [1377, 396] width 134 height 20
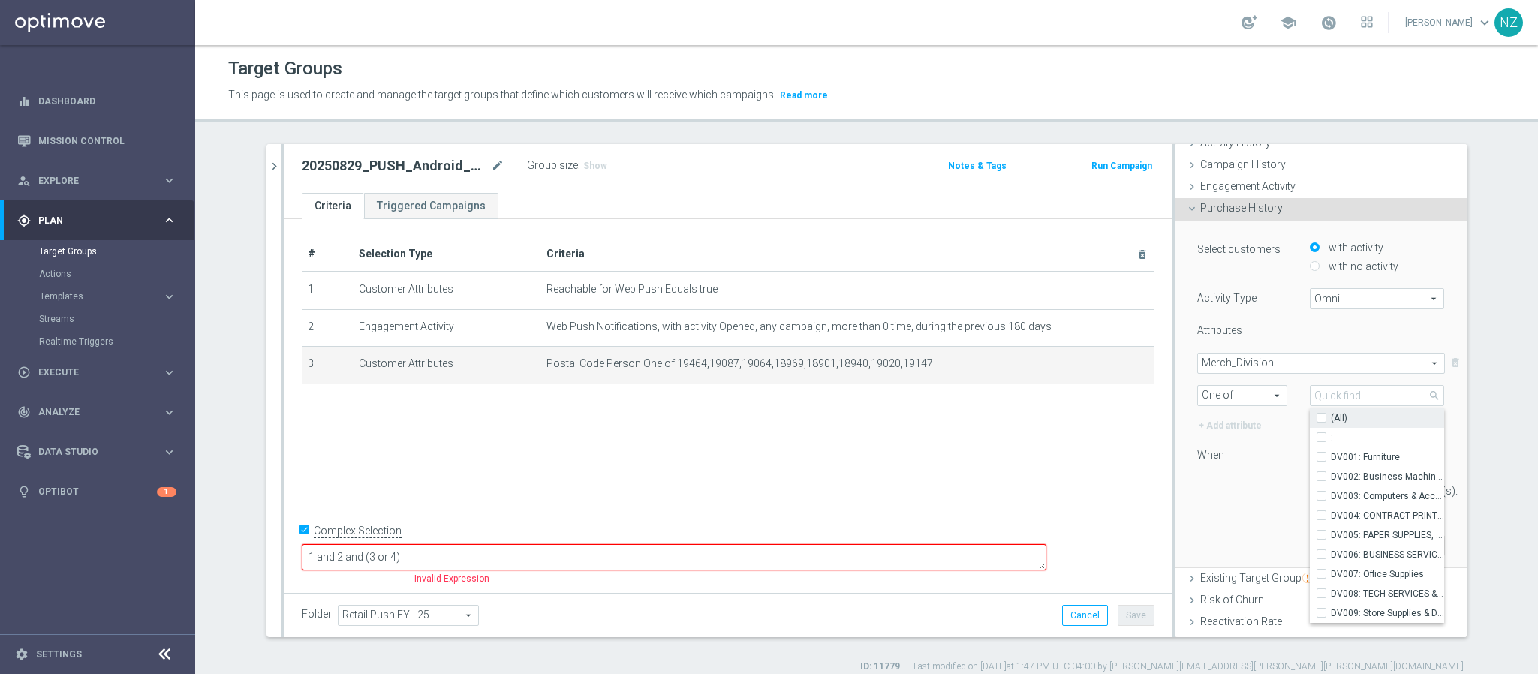
click at [1321, 420] on input "(All)" at bounding box center [1326, 418] width 10 height 10
checkbox input "true"
type input "Selected 10 of 10"
checkbox input "true"
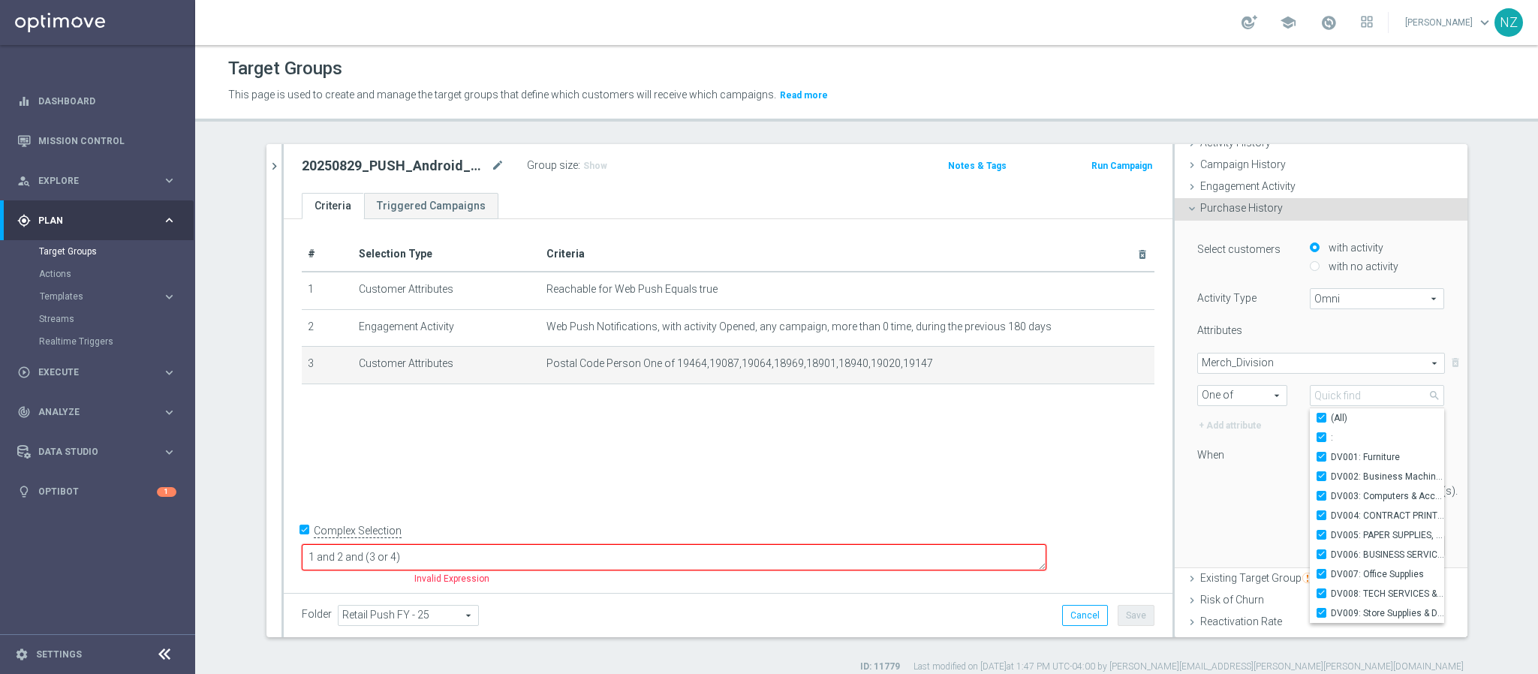
checkbox input "true"
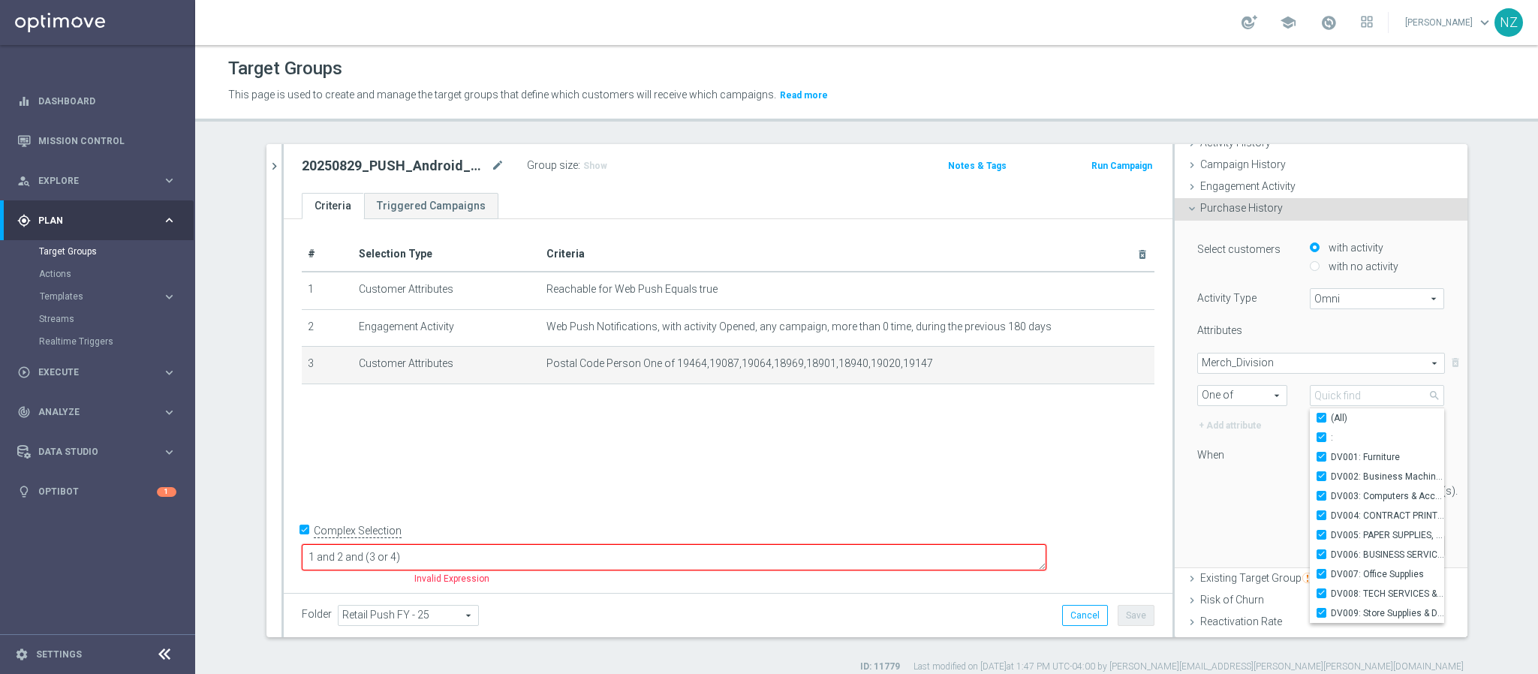
checkbox input "true"
click at [1223, 516] on div "Select customers with activity with no activity Activity Type Omni Omni arrow_d…" at bounding box center [1321, 394] width 270 height 347
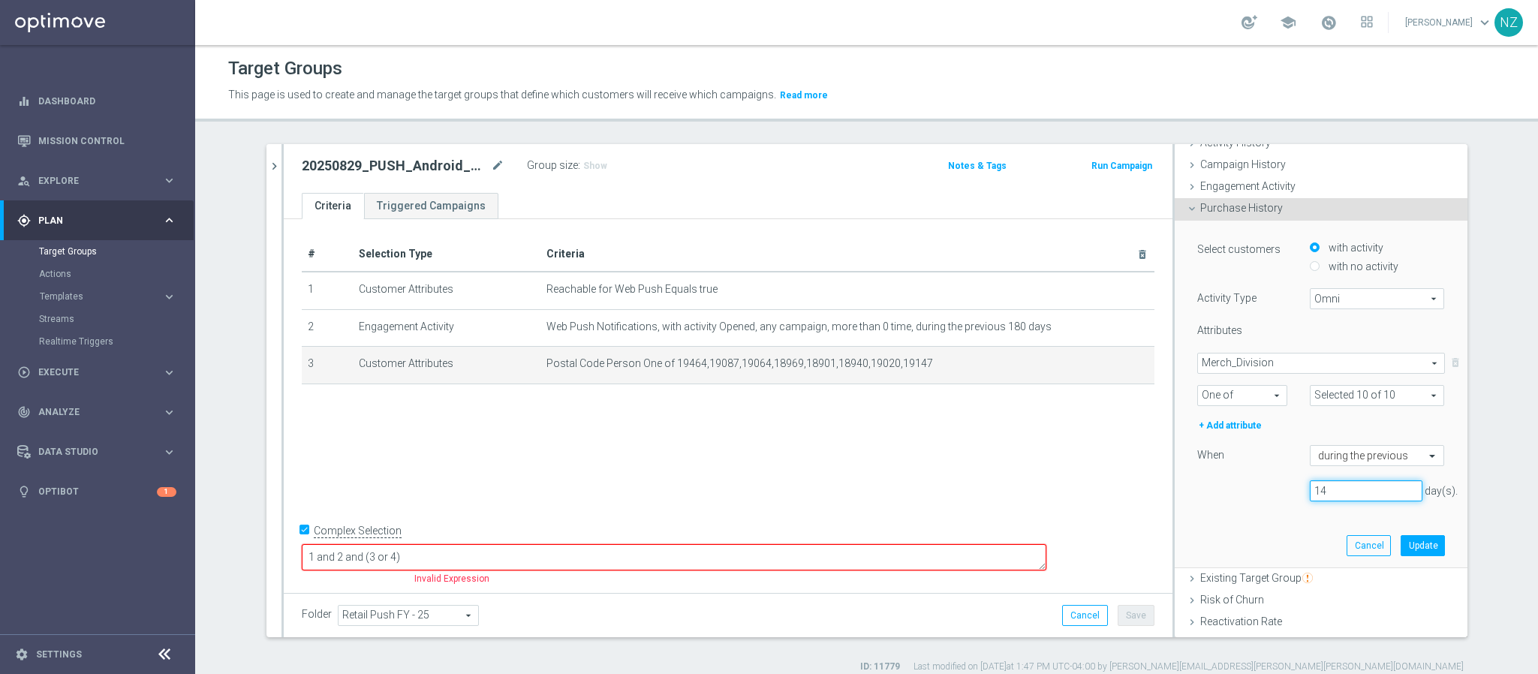
drag, startPoint x: 1320, startPoint y: 493, endPoint x: 1256, endPoint y: 484, distance: 64.4
click at [1256, 484] on div "14 day(s)." at bounding box center [1321, 490] width 270 height 21
type input "365"
click at [1418, 548] on button "Update" at bounding box center [1422, 545] width 44 height 21
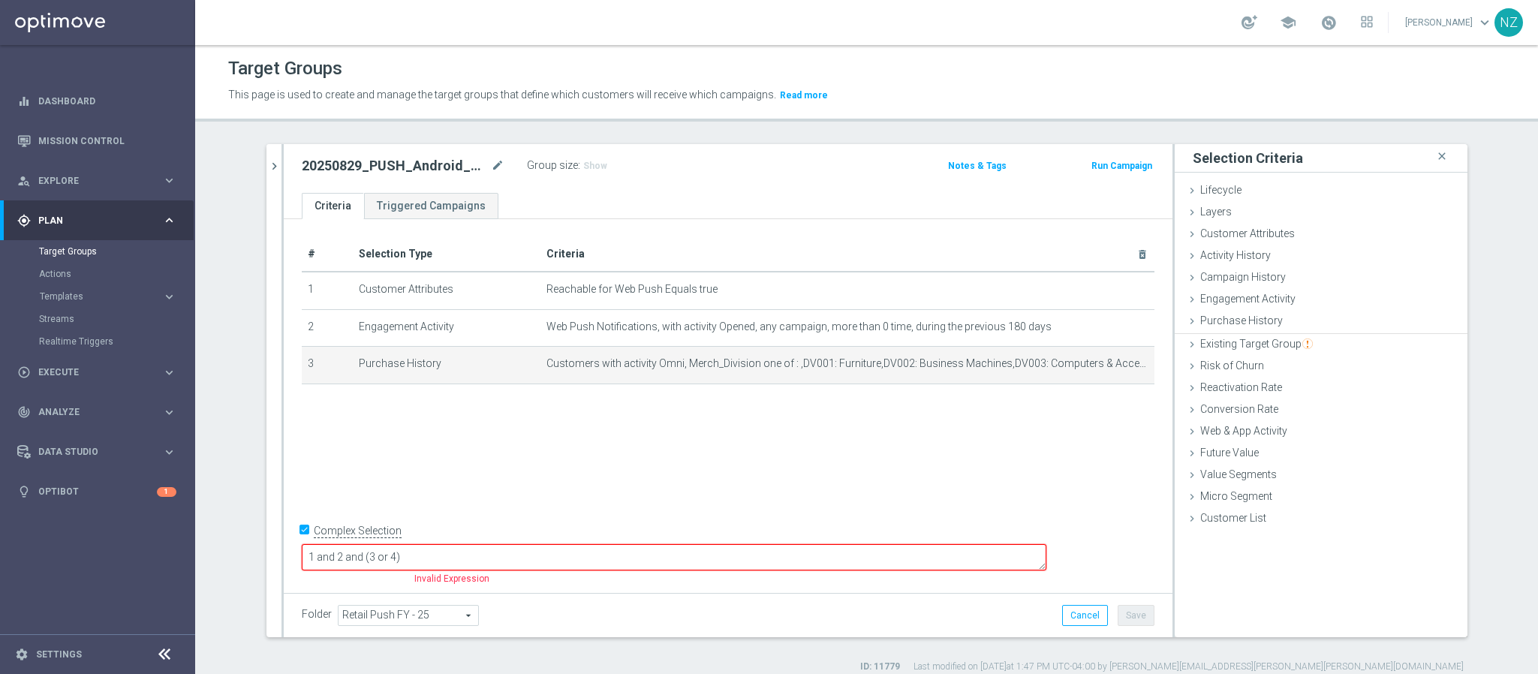
scroll to position [0, 0]
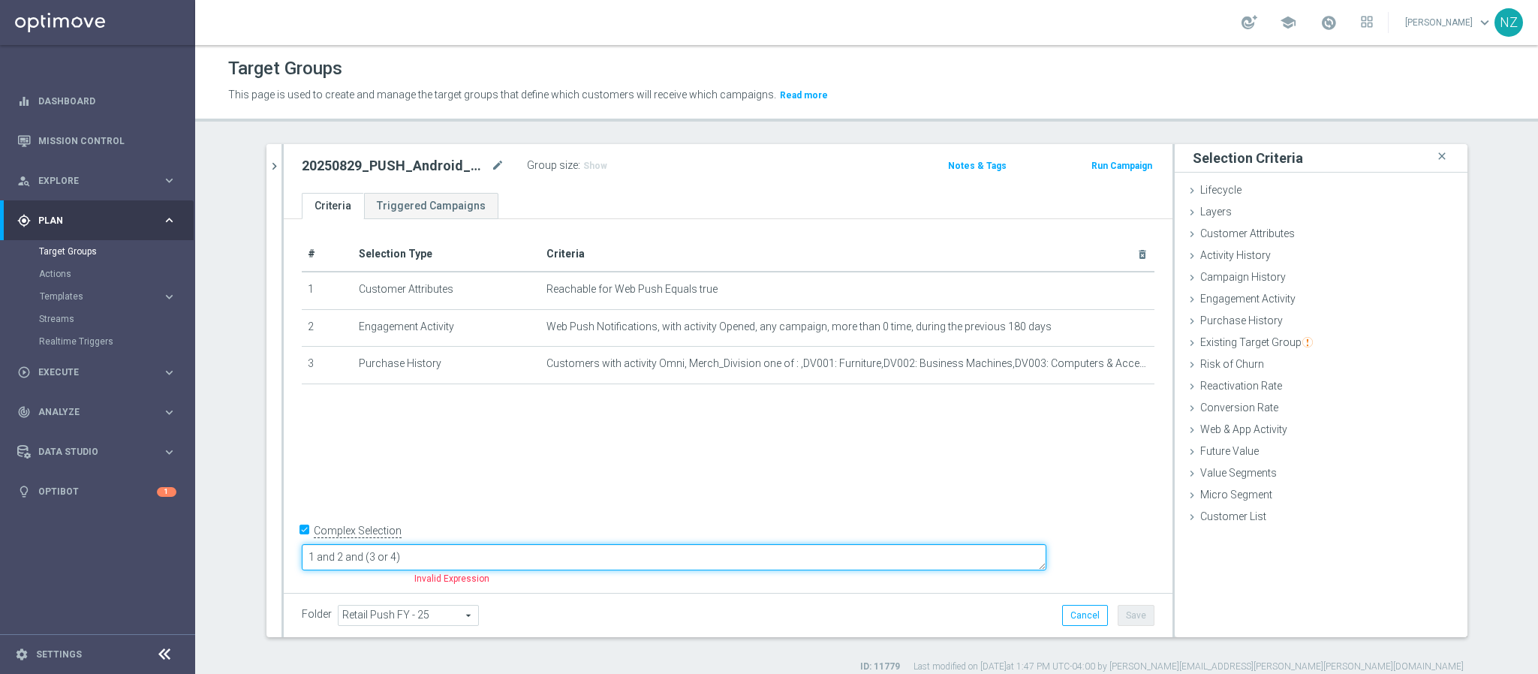
drag, startPoint x: 438, startPoint y: 558, endPoint x: 657, endPoint y: 540, distance: 220.6
click at [637, 555] on textarea "1 and 2 and (3 or 4)" at bounding box center [674, 557] width 744 height 26
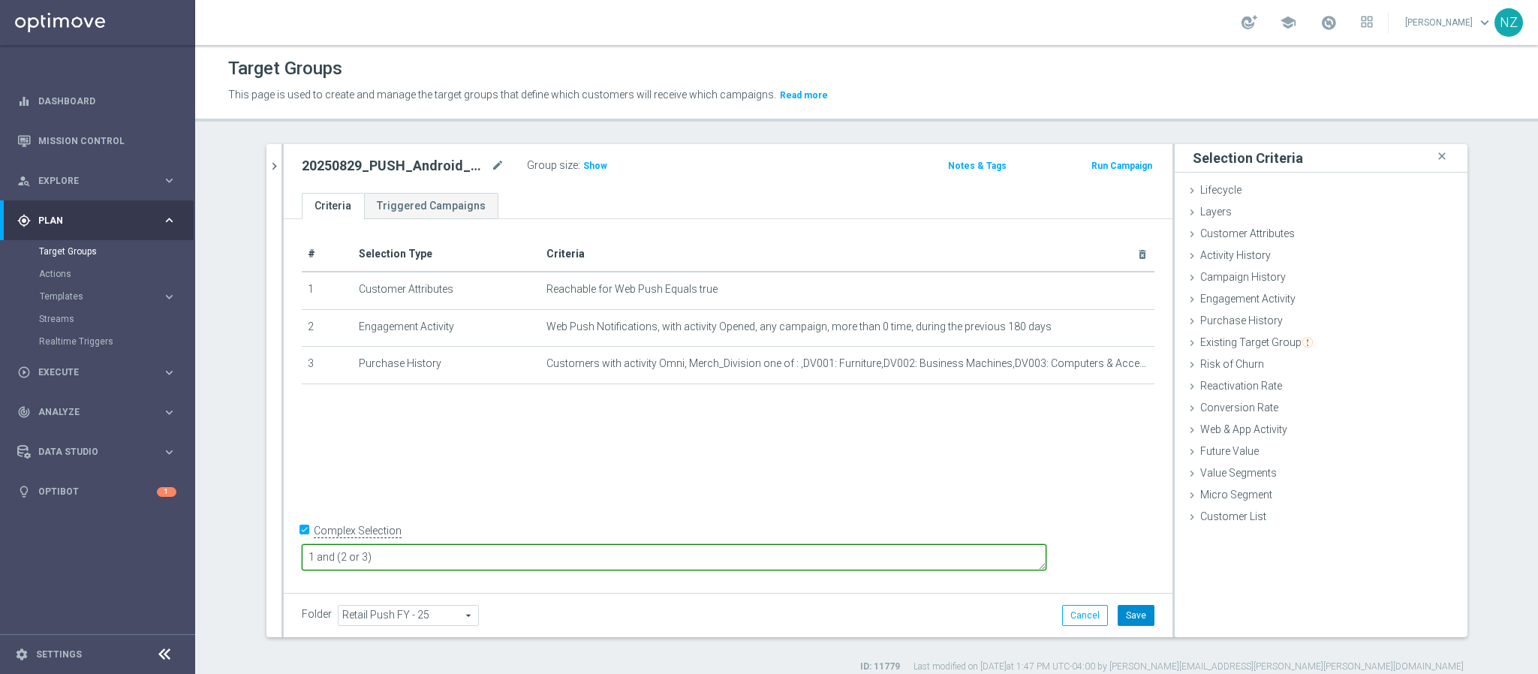
type textarea "1 and (2 or 3)"
click at [1128, 619] on button "Save" at bounding box center [1135, 615] width 37 height 21
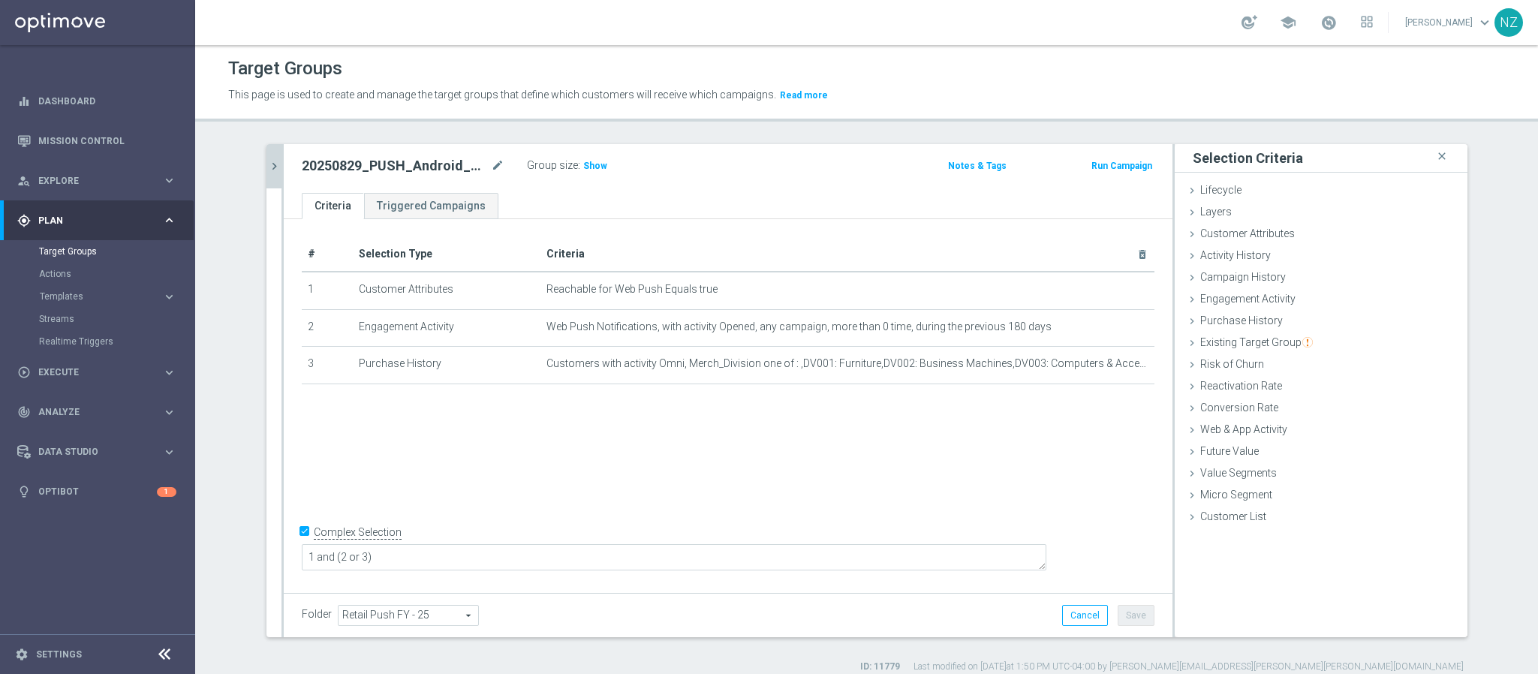
click at [267, 171] on icon "chevron_right" at bounding box center [274, 166] width 14 height 14
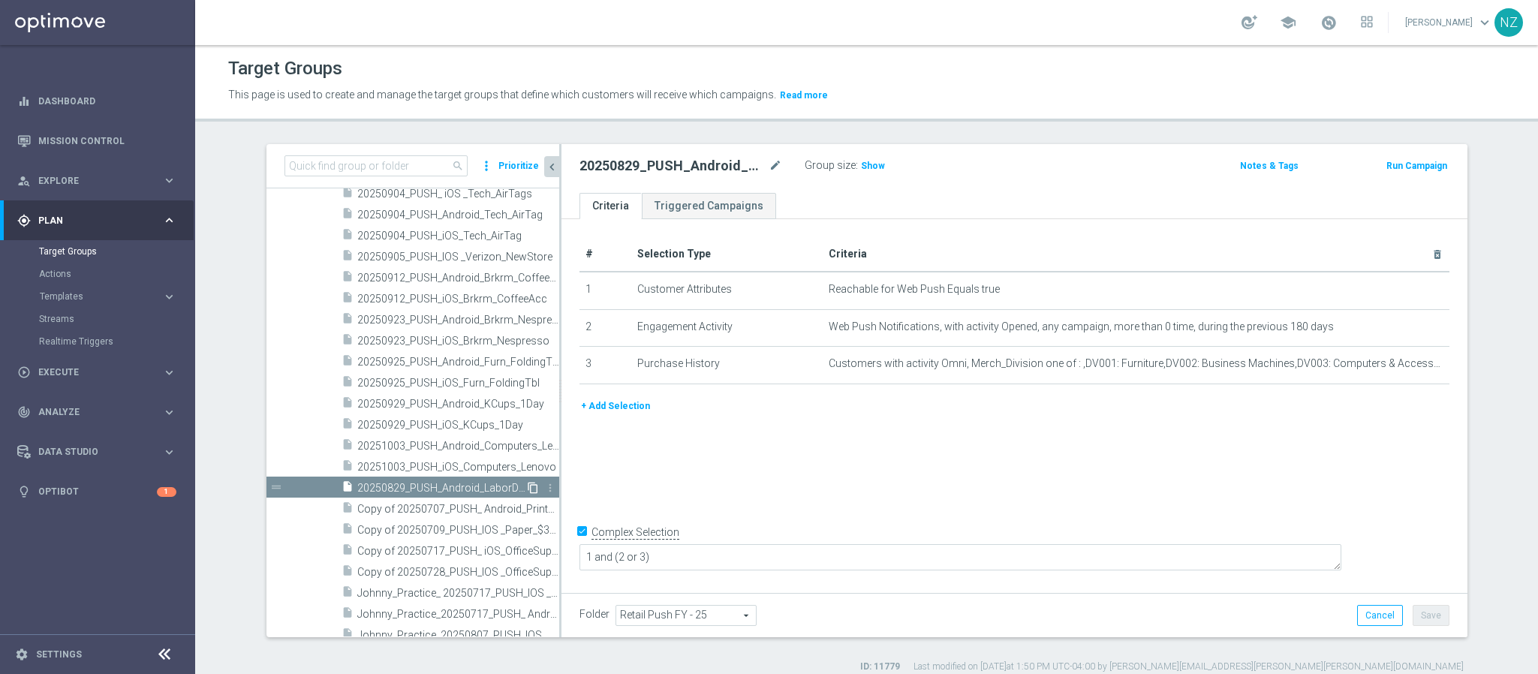
click at [527, 487] on icon "content_copy" at bounding box center [533, 488] width 12 height 12
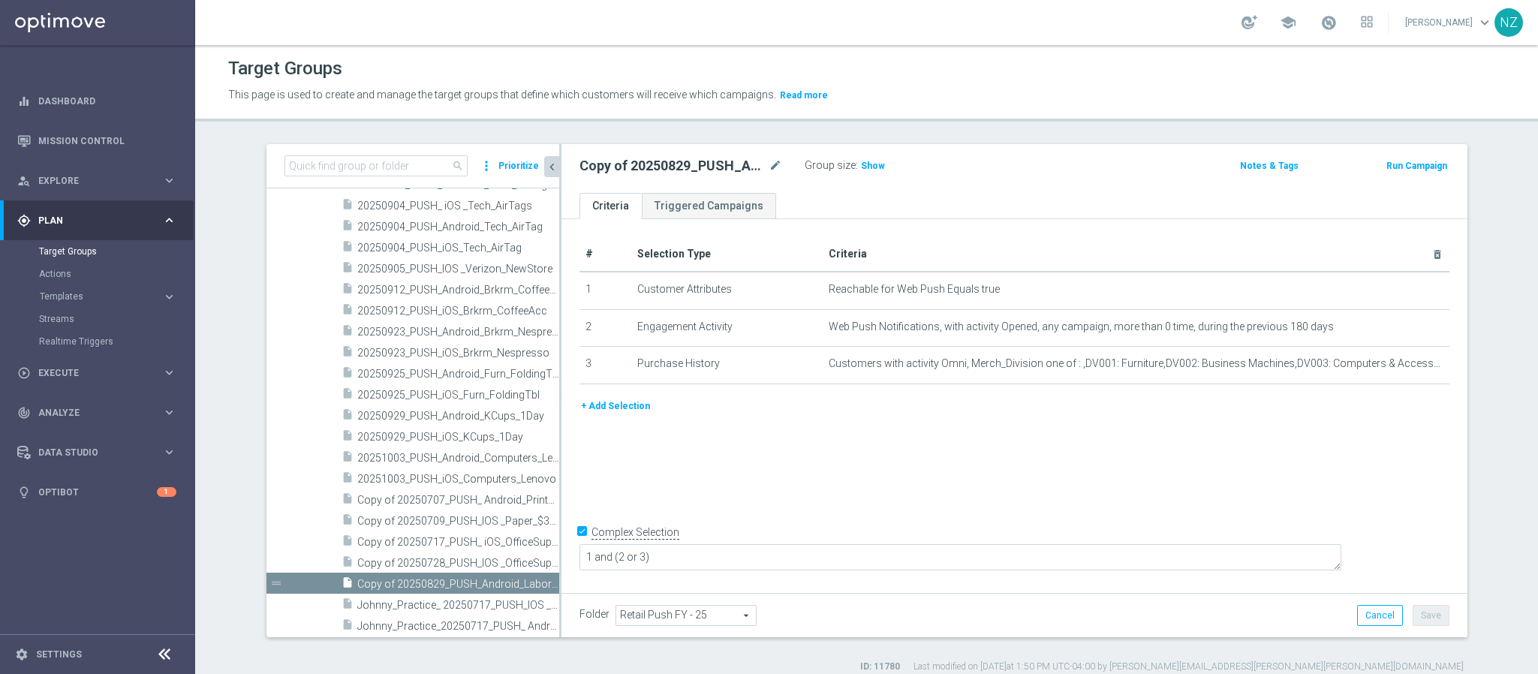
scroll to position [6059, 0]
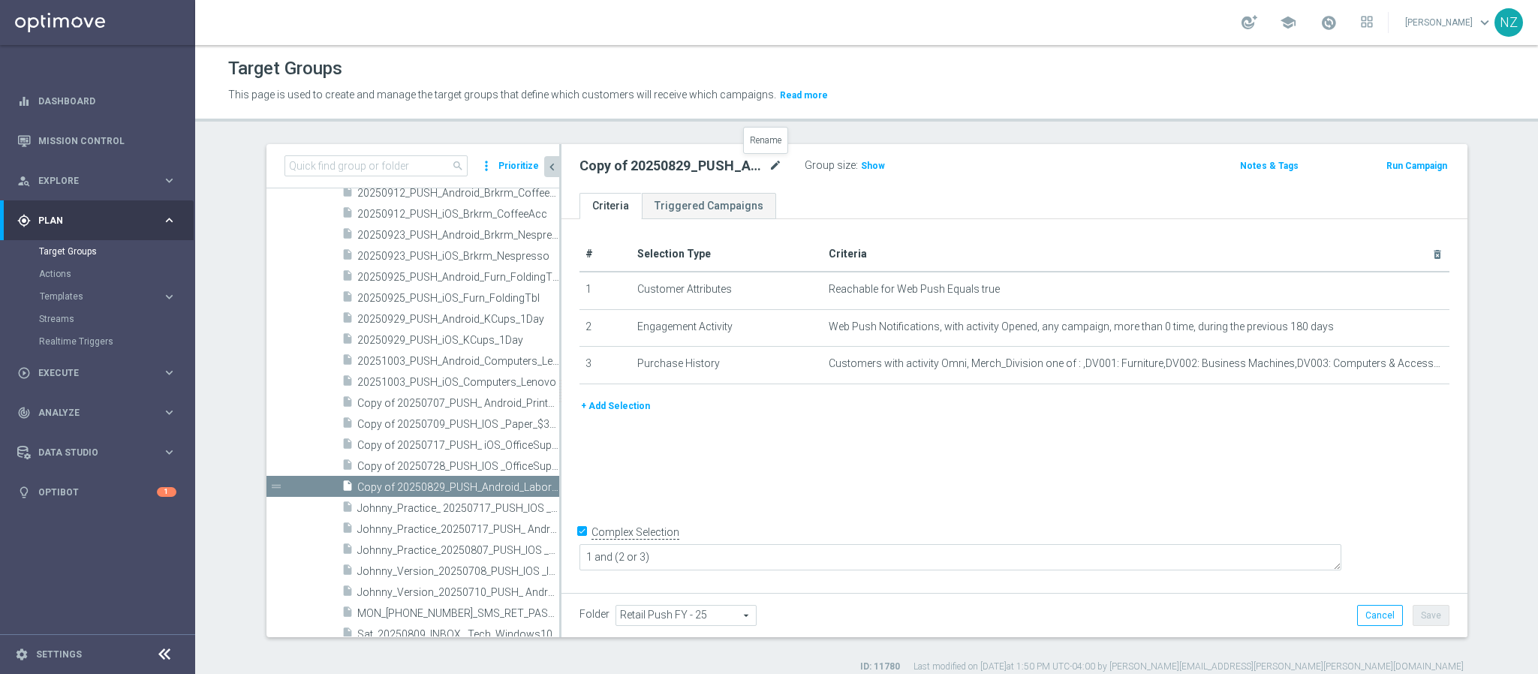
click at [769, 161] on icon "mode_edit" at bounding box center [776, 166] width 14 height 18
click at [595, 171] on input "Copy of 20250829_PUSH_Android_LaborDay" at bounding box center [680, 167] width 203 height 21
drag, startPoint x: 602, startPoint y: 167, endPoint x: 489, endPoint y: 154, distance: 114.0
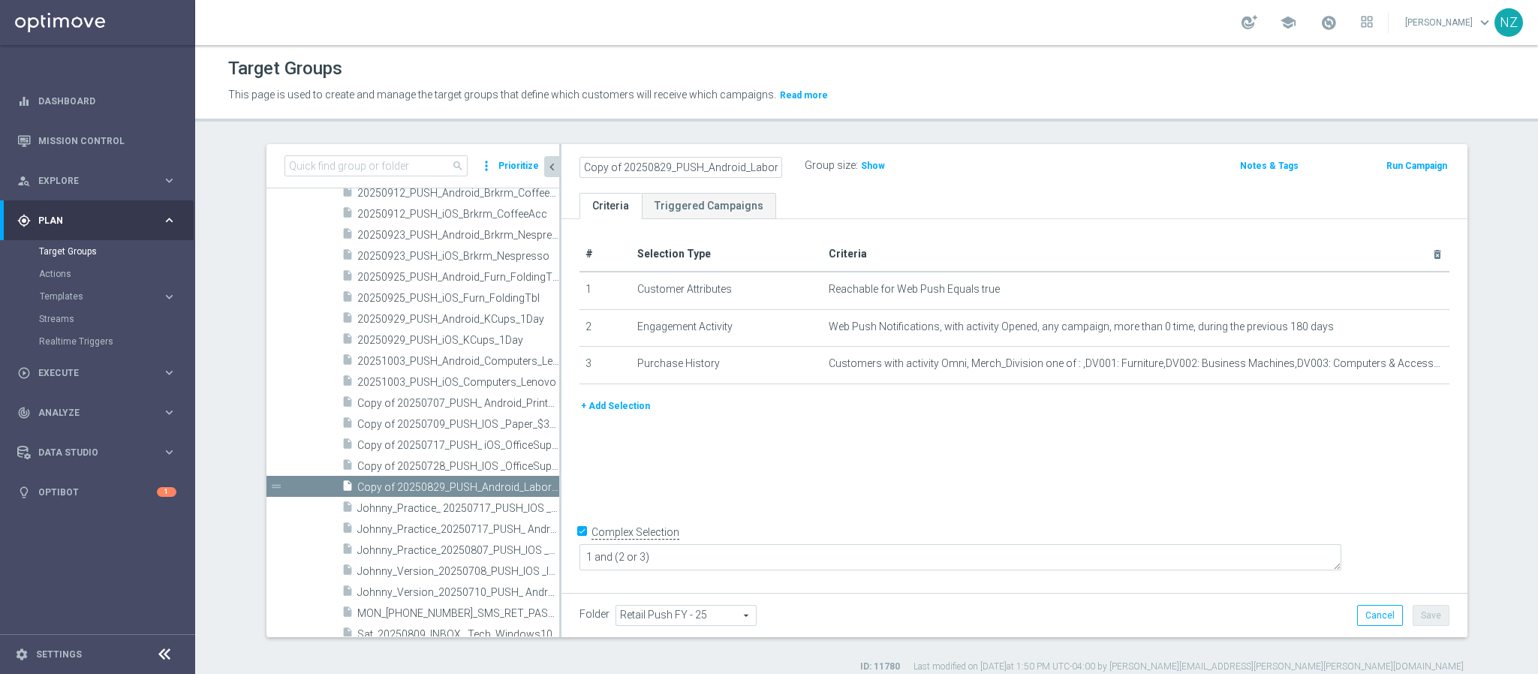
click at [493, 154] on as-split "search more_vert Prioritize Customer Target Groups library_add create_new_folder" at bounding box center [866, 390] width 1201 height 493
drag, startPoint x: 657, startPoint y: 169, endPoint x: 692, endPoint y: 165, distance: 34.7
click at [692, 165] on input "20250829_PUSH_Android_LaborDay" at bounding box center [680, 167] width 203 height 21
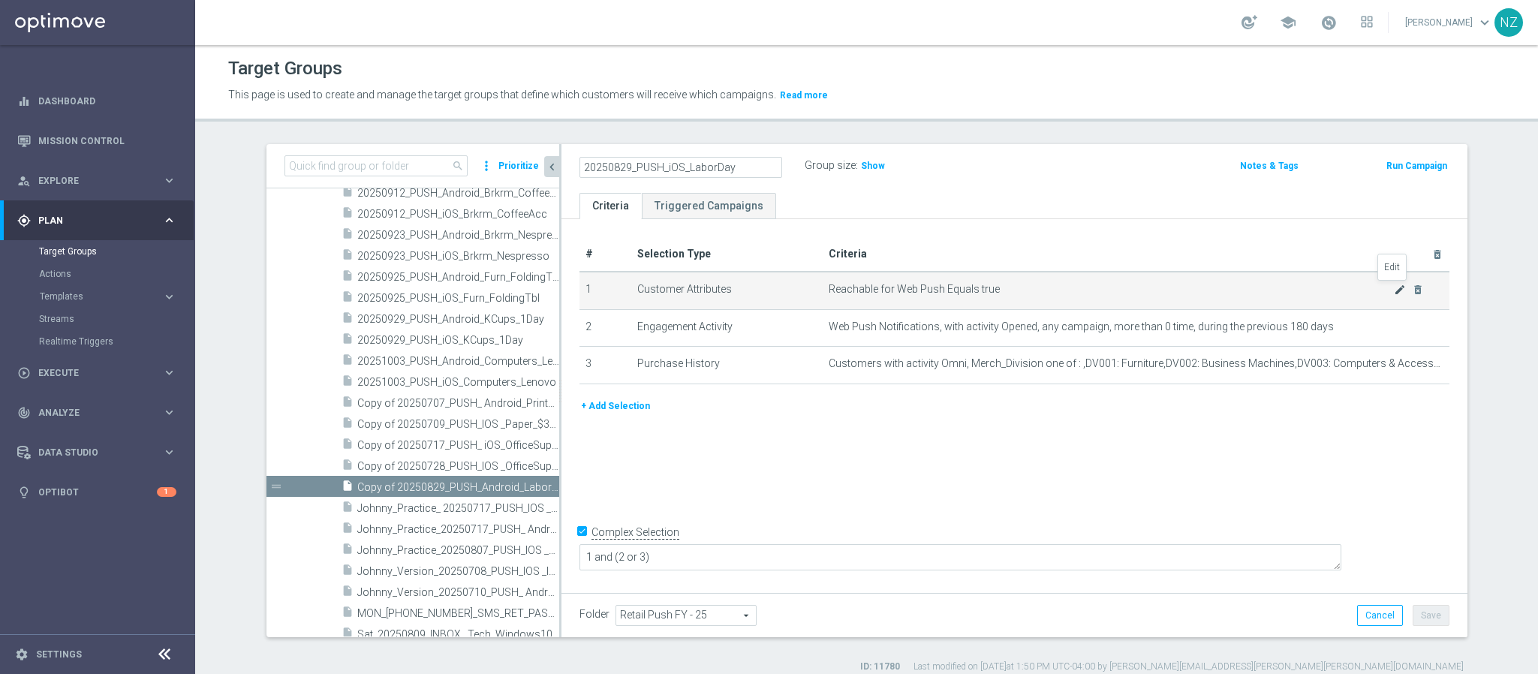
type input "20250829_PUSH_iOS_LaborDay"
click at [1394, 286] on icon "mode_edit" at bounding box center [1400, 290] width 12 height 12
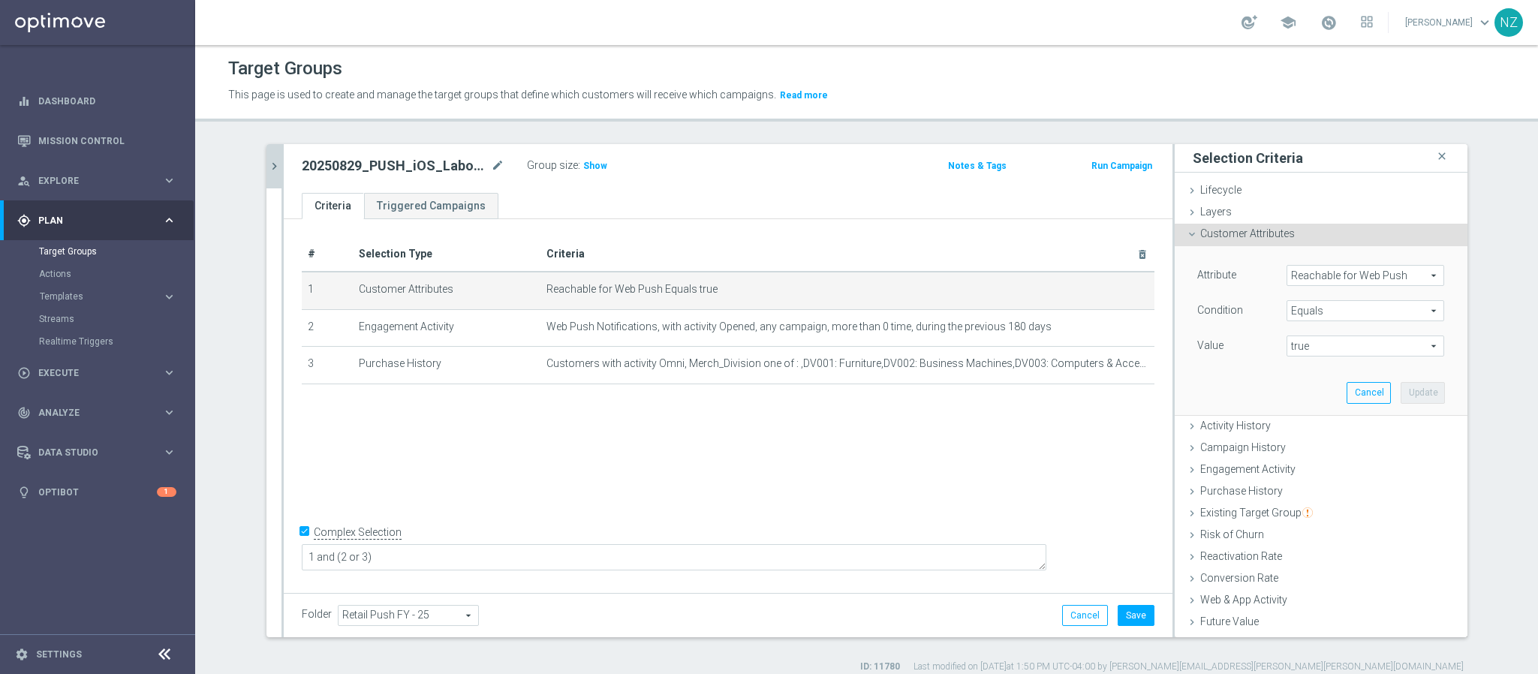
click at [1322, 273] on span "Reachable for Web Push" at bounding box center [1365, 276] width 156 height 20
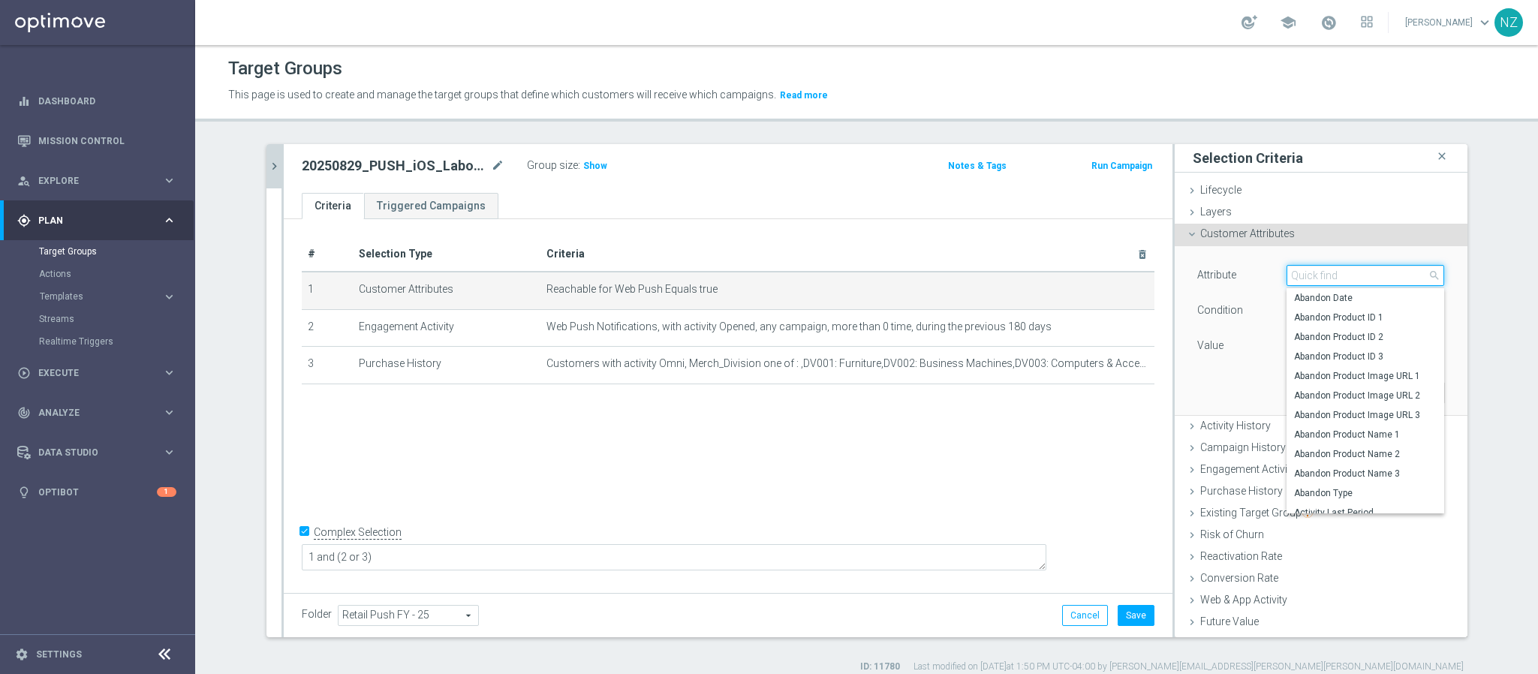
click at [1309, 275] on input "search" at bounding box center [1365, 275] width 158 height 21
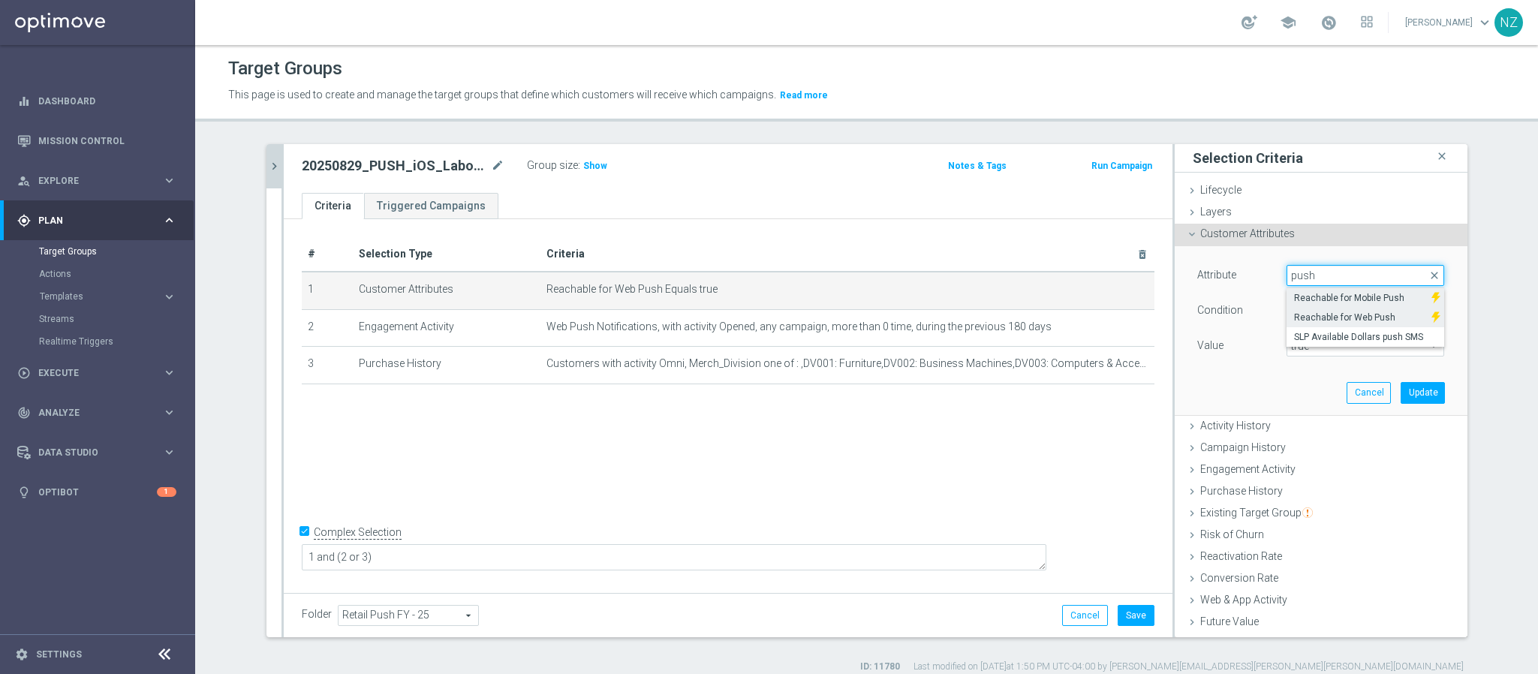
type input "push"
click at [1317, 299] on span "Reachable for Mobile Push" at bounding box center [1359, 298] width 130 height 12
type input "Reachable for Mobile Push"
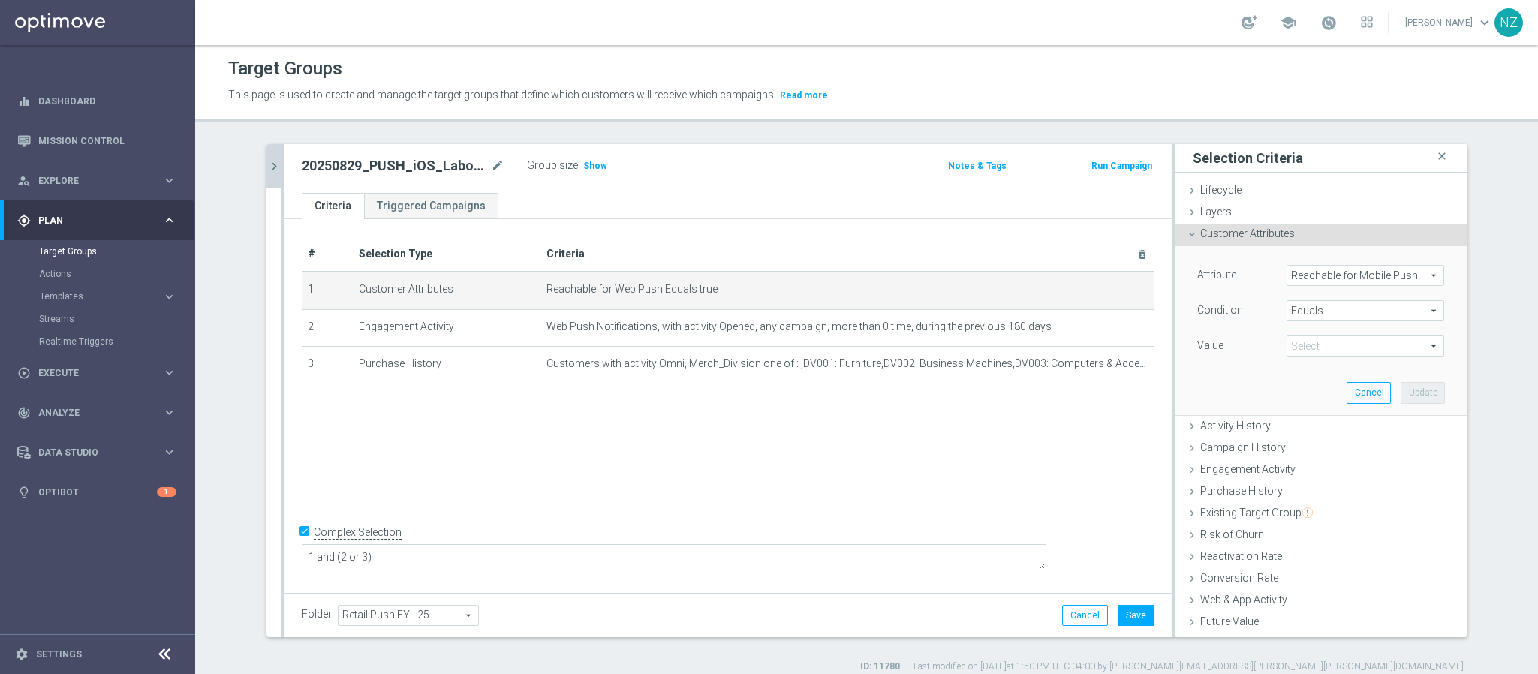
click at [1338, 335] on div "true Select arrow_drop_down search" at bounding box center [1365, 345] width 158 height 21
click at [1295, 380] on label "true" at bounding box center [1365, 388] width 158 height 20
type input "true"
click at [1186, 392] on div "Attribute Reachable for Mobile Push Reachable for Mobile Push arrow_drop_down s…" at bounding box center [1321, 330] width 270 height 168
click at [1400, 383] on button "Update" at bounding box center [1422, 392] width 44 height 21
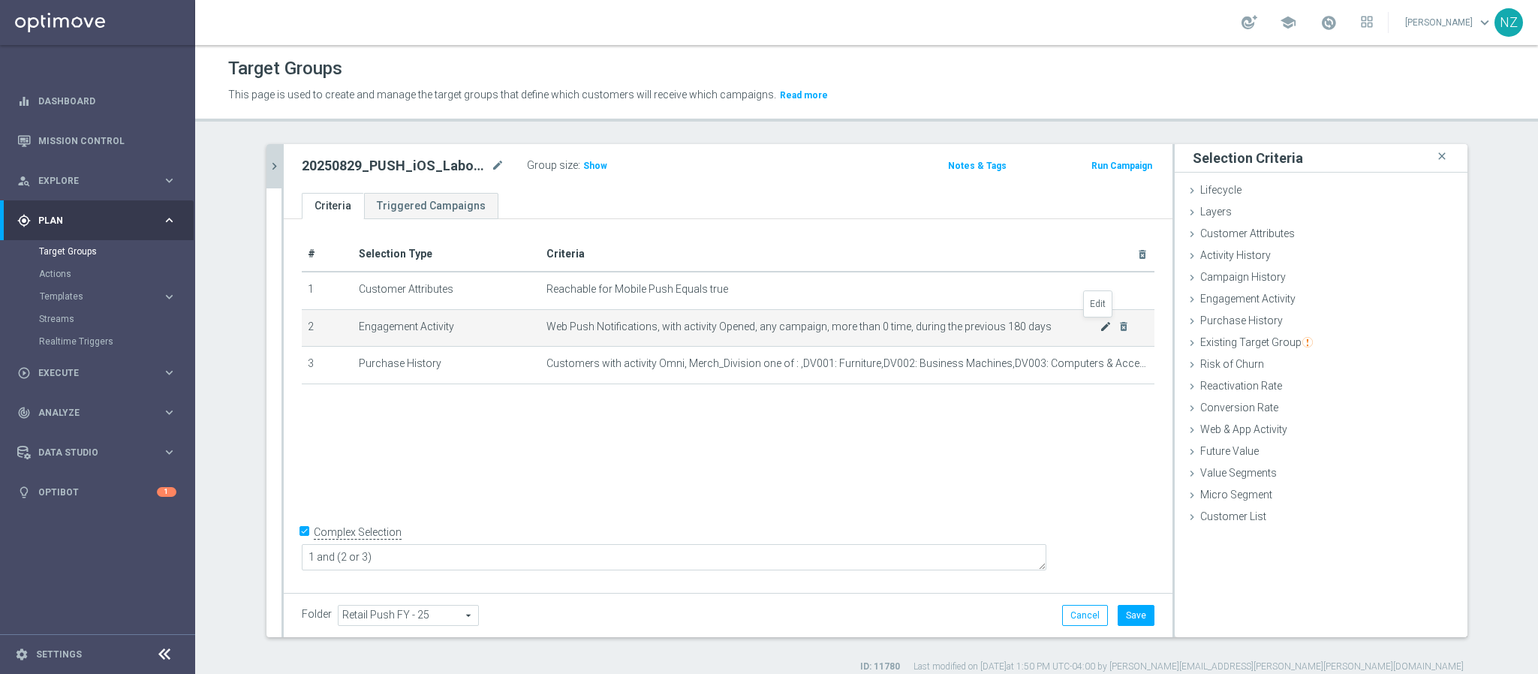
click at [1099, 323] on icon "mode_edit" at bounding box center [1105, 326] width 12 height 12
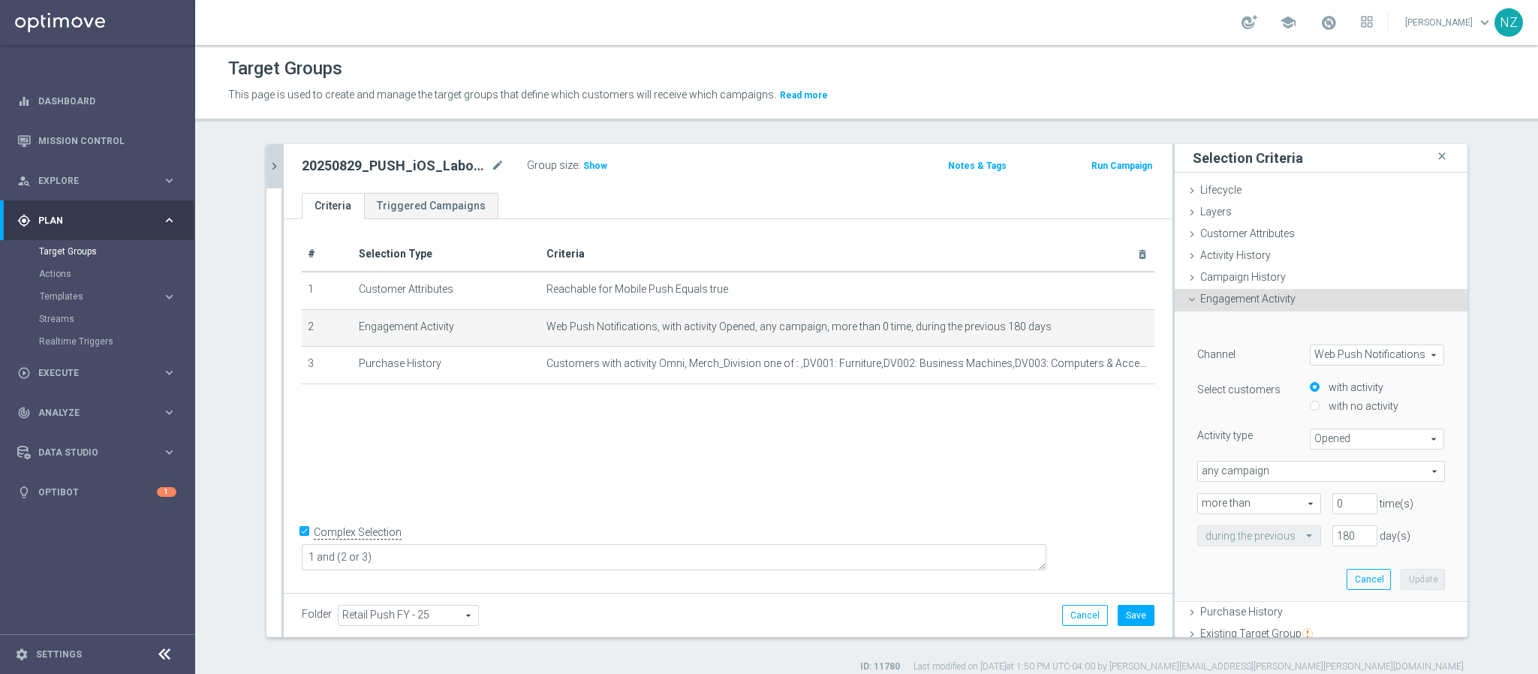
click at [1324, 350] on span "Web Push Notifications" at bounding box center [1377, 355] width 134 height 20
click at [1346, 395] on span "OptiMobile Push" at bounding box center [1377, 396] width 119 height 12
type input "OptiMobile Push"
click at [1345, 435] on span "Bounced" at bounding box center [1377, 439] width 134 height 20
click at [1338, 498] on span "Opened" at bounding box center [1377, 500] width 119 height 12
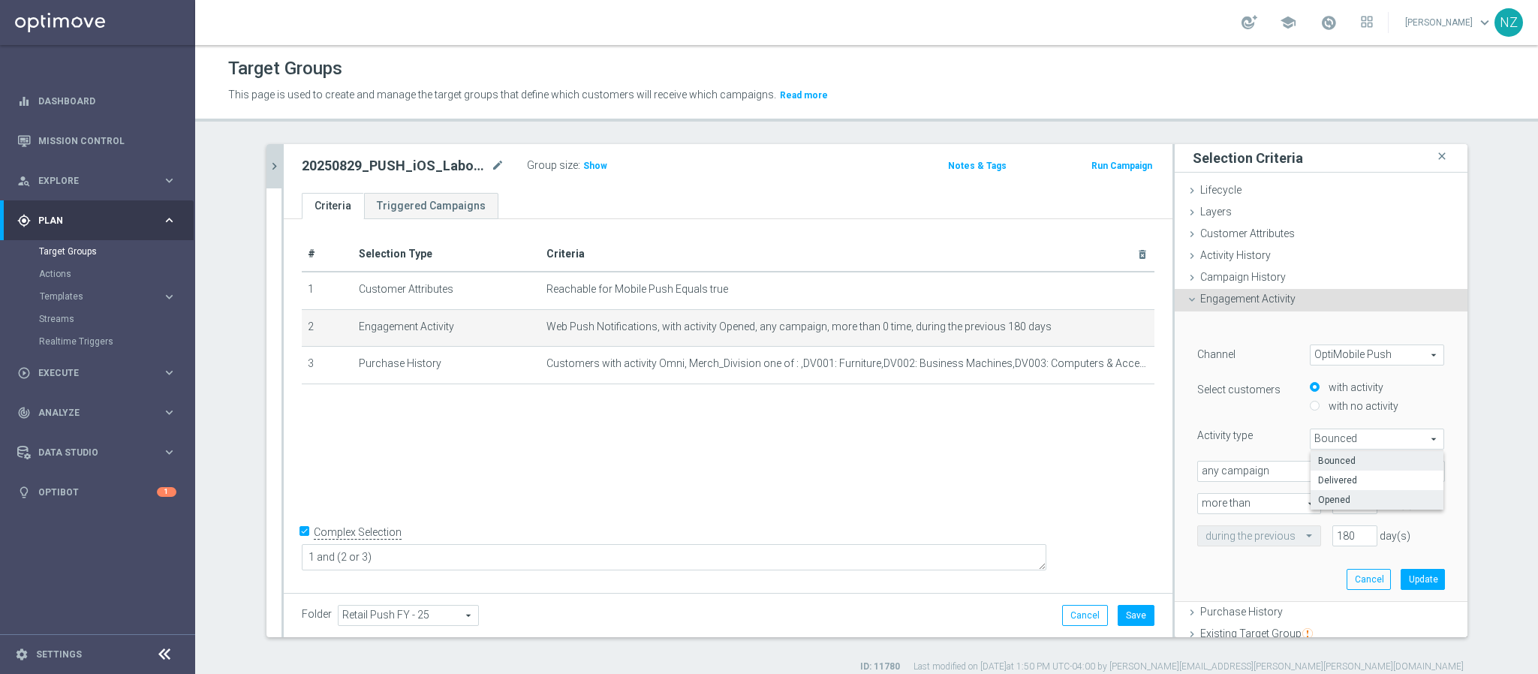
type input "Opened"
click at [1405, 576] on button "Update" at bounding box center [1422, 579] width 44 height 21
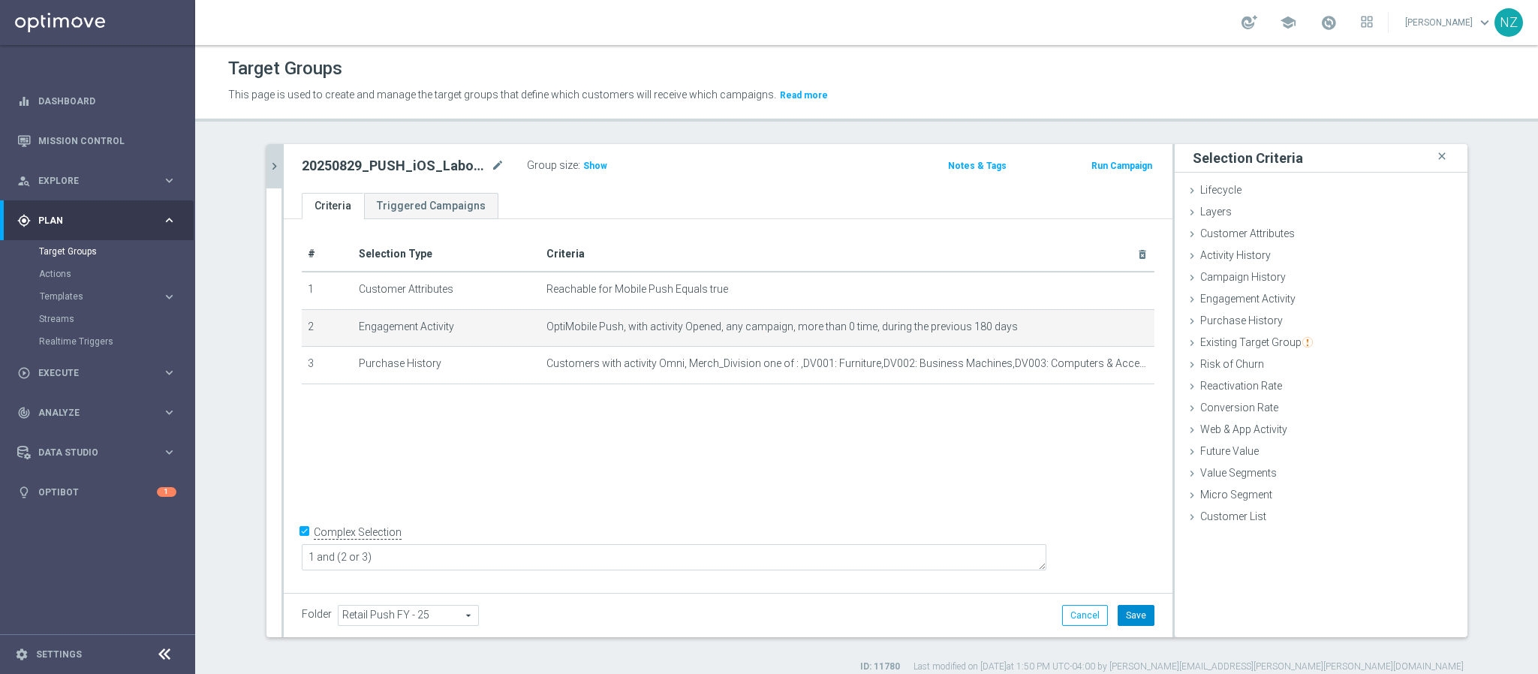
click at [1133, 618] on button "Save" at bounding box center [1135, 615] width 37 height 21
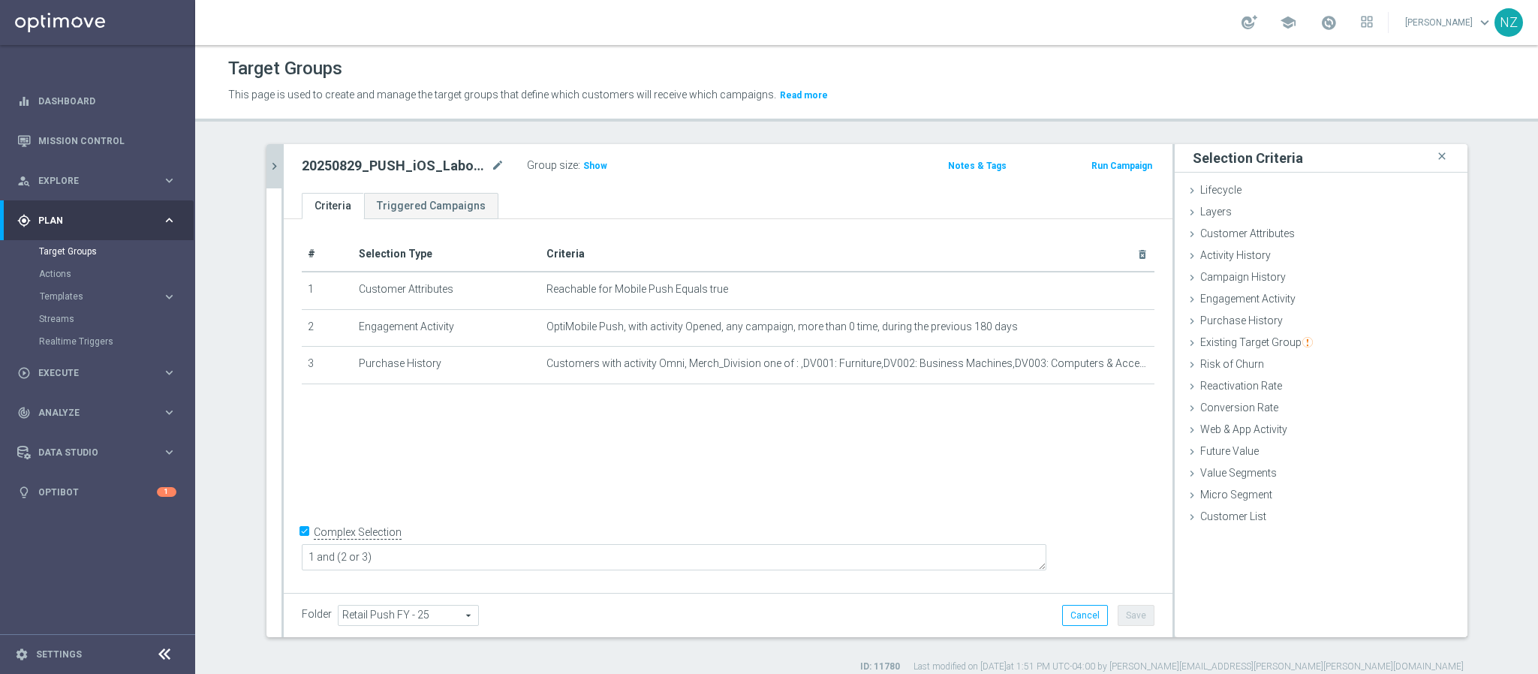
drag, startPoint x: 588, startPoint y: 158, endPoint x: 588, endPoint y: 149, distance: 9.8
click at [588, 158] on h3 "Show" at bounding box center [595, 166] width 27 height 17
drag, startPoint x: 266, startPoint y: 156, endPoint x: 295, endPoint y: 182, distance: 39.3
click at [266, 156] on button "chevron_right" at bounding box center [273, 166] width 15 height 44
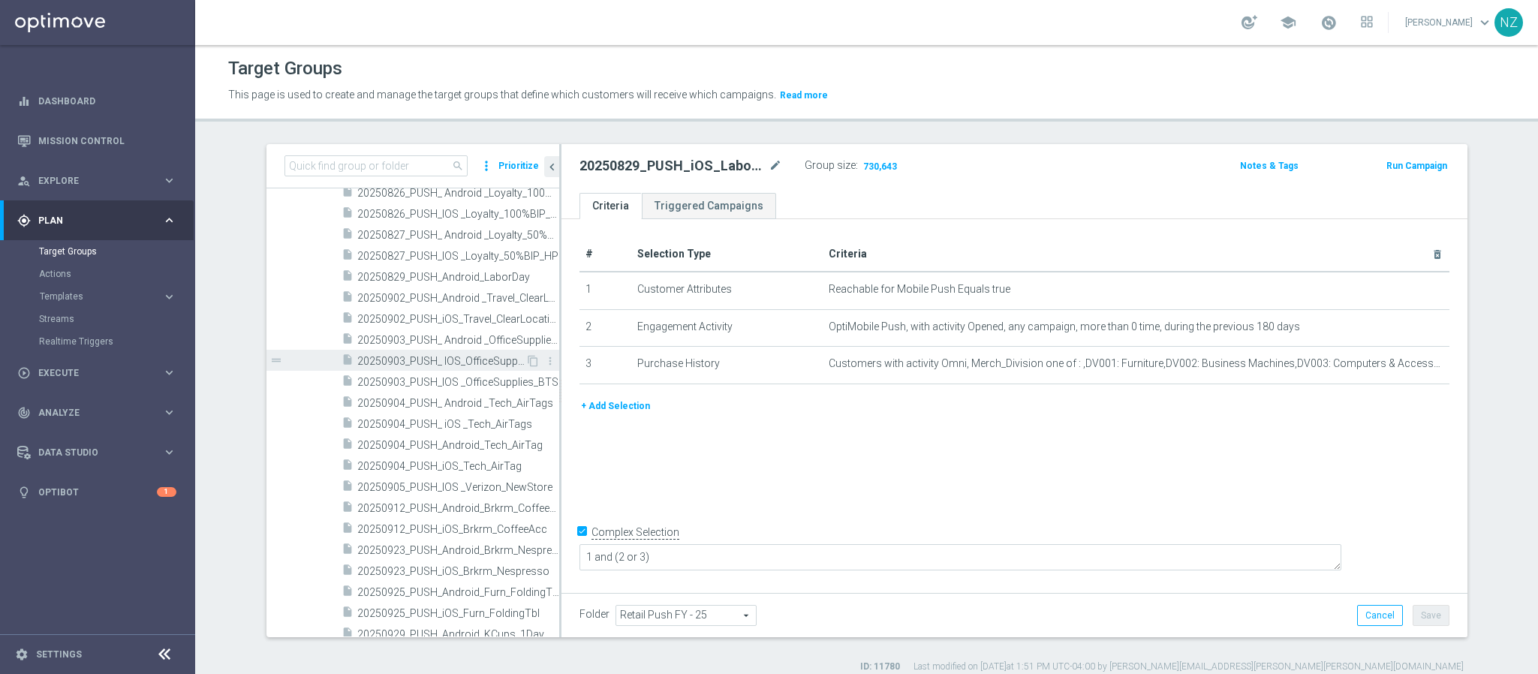
scroll to position [5721, 0]
click at [412, 329] on span "20250829_PUSH_Android_LaborDay" at bounding box center [441, 325] width 168 height 13
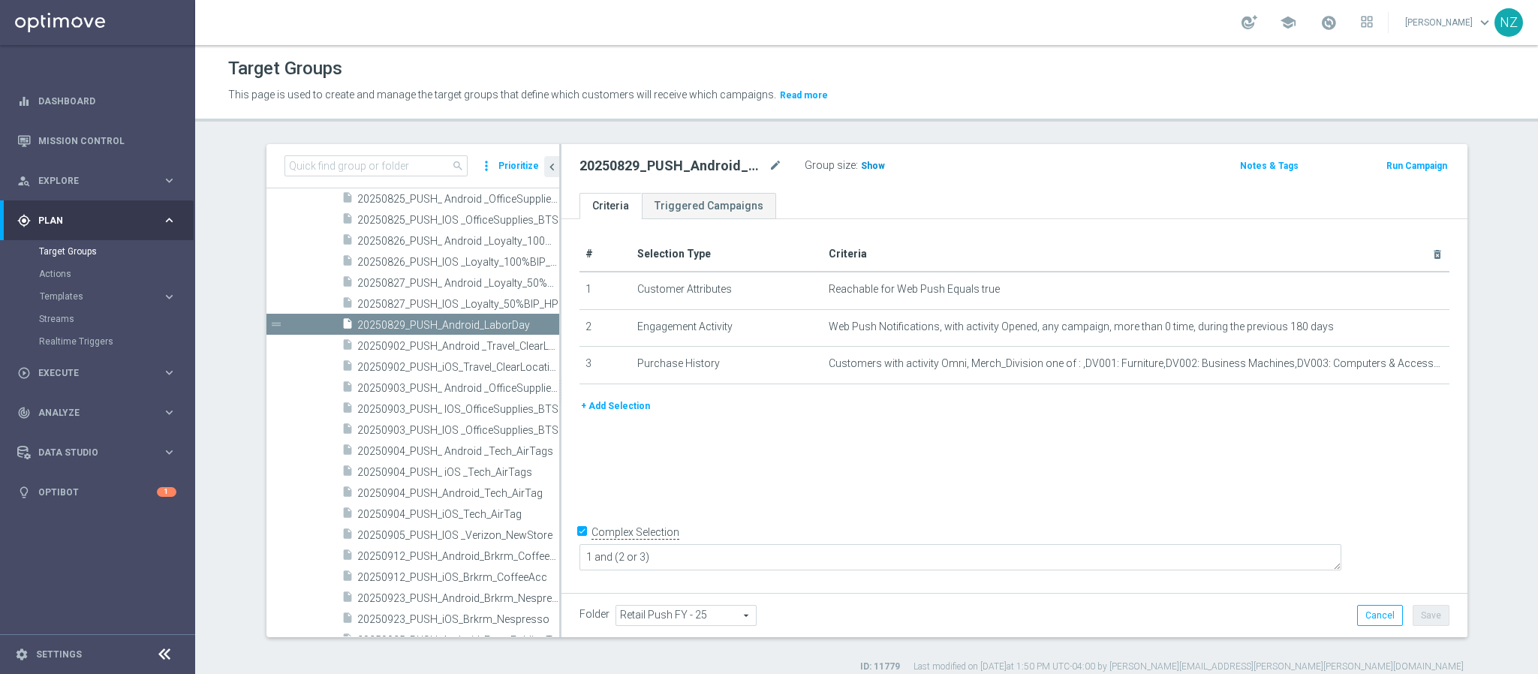
click at [861, 163] on span "Show" at bounding box center [873, 166] width 24 height 11
click at [329, 158] on input at bounding box center [375, 165] width 183 height 21
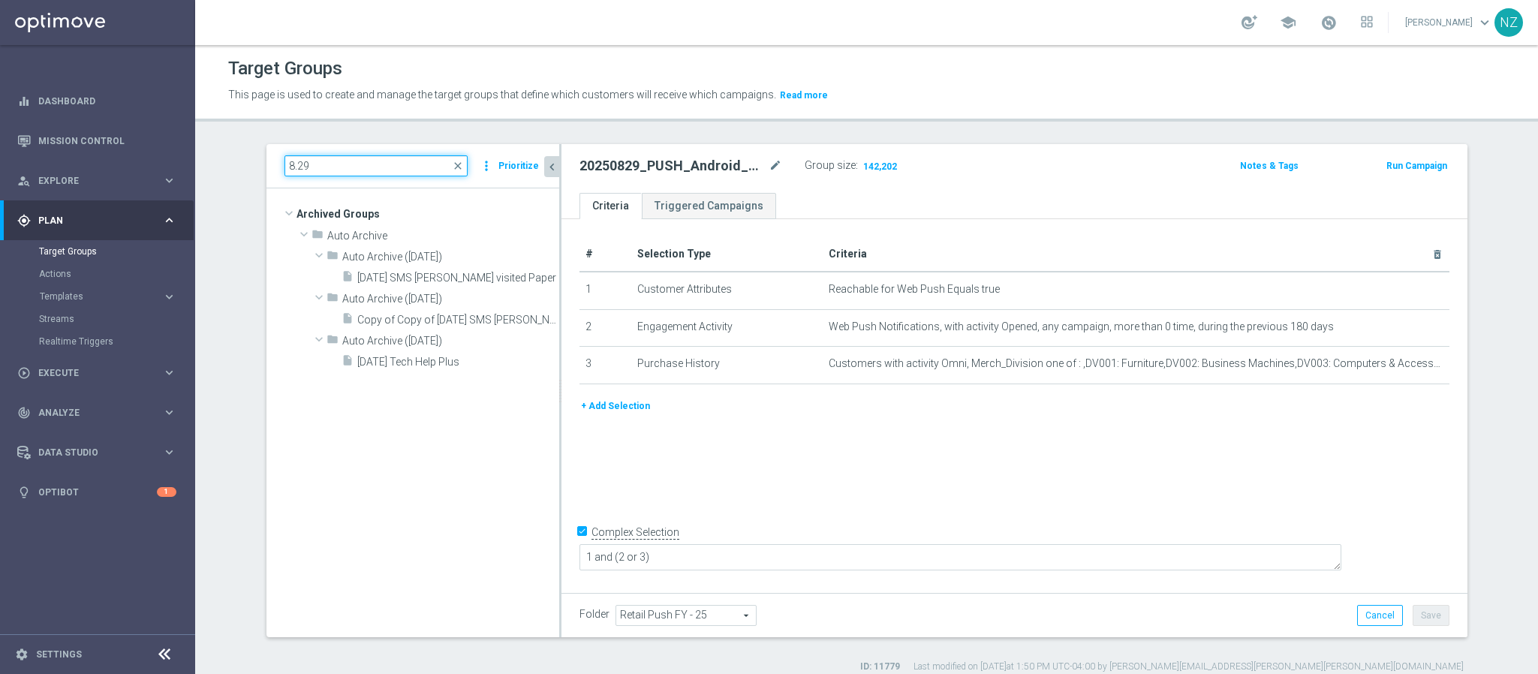
drag, startPoint x: 341, startPoint y: 165, endPoint x: 543, endPoint y: 170, distance: 201.9
click at [178, 152] on main "equalizer Dashboard Mission Control" at bounding box center [769, 337] width 1538 height 674
type input "8.29"
click at [455, 160] on span "close" at bounding box center [458, 166] width 12 height 12
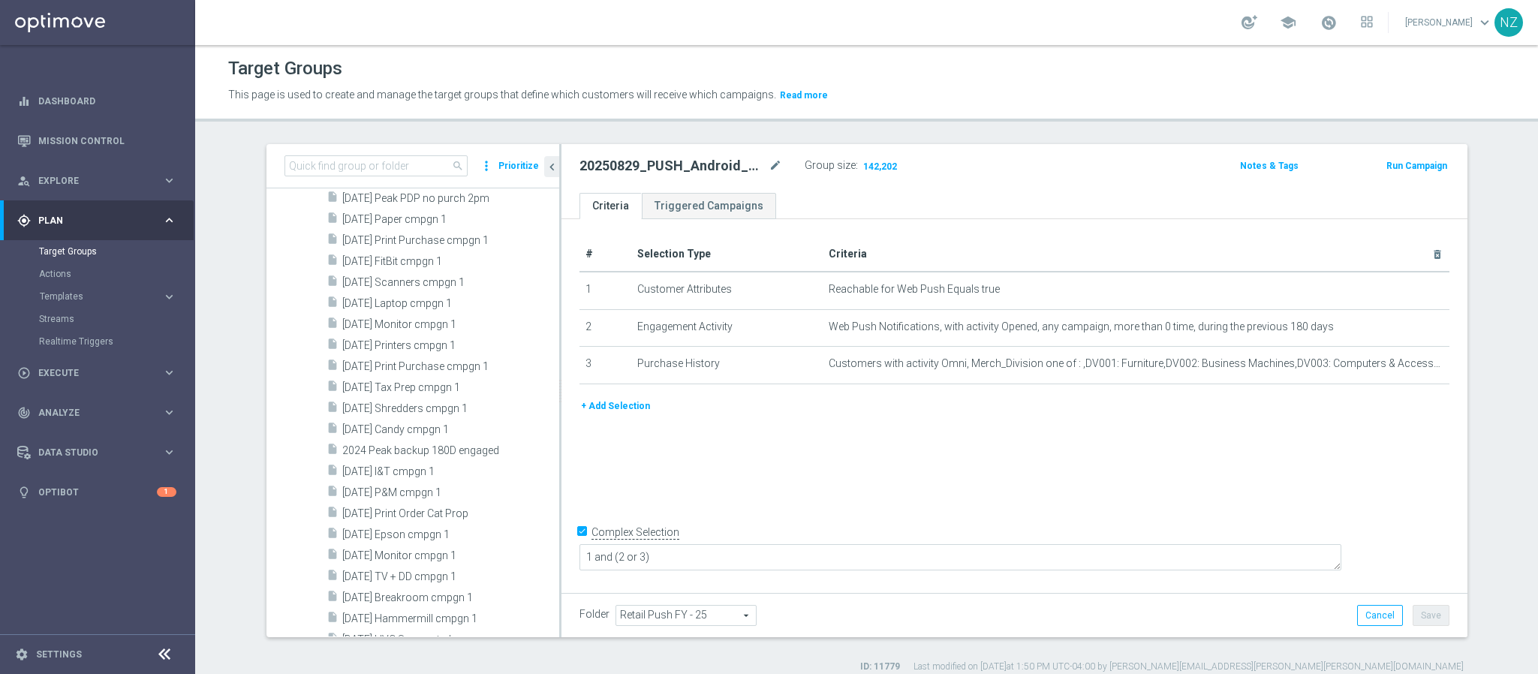
scroll to position [113, 0]
